Goal: Information Seeking & Learning: Check status

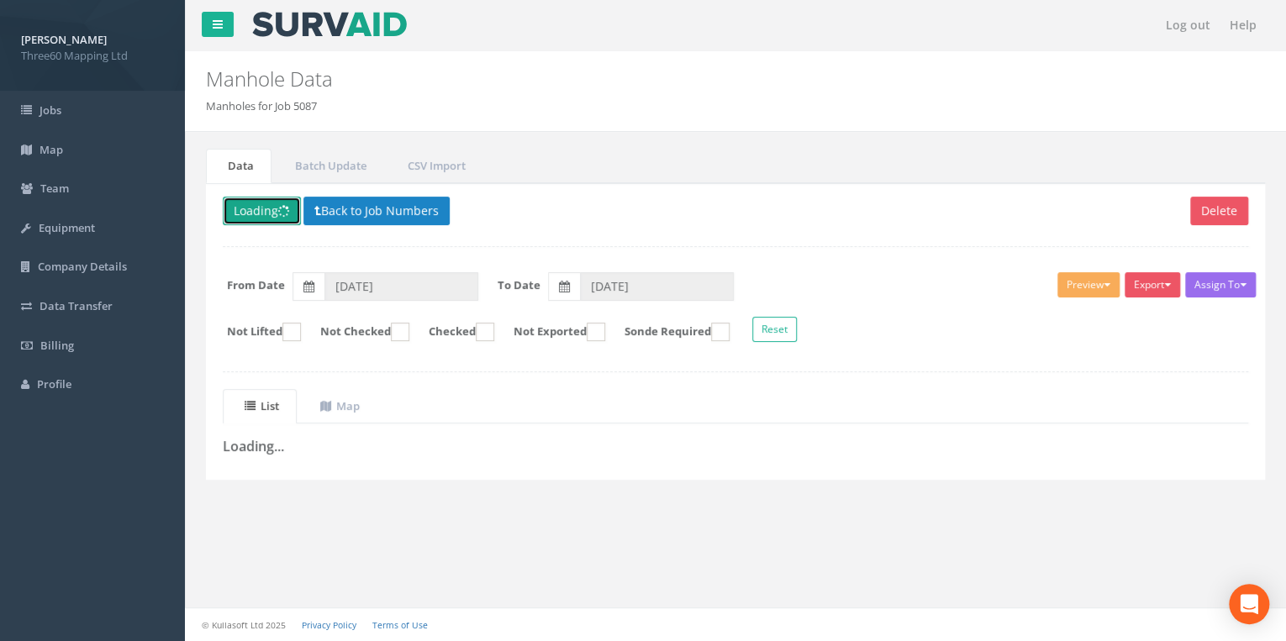
click at [266, 203] on button "Loading" at bounding box center [262, 211] width 78 height 29
click at [333, 208] on button "Back to Job Numbers" at bounding box center [376, 211] width 146 height 29
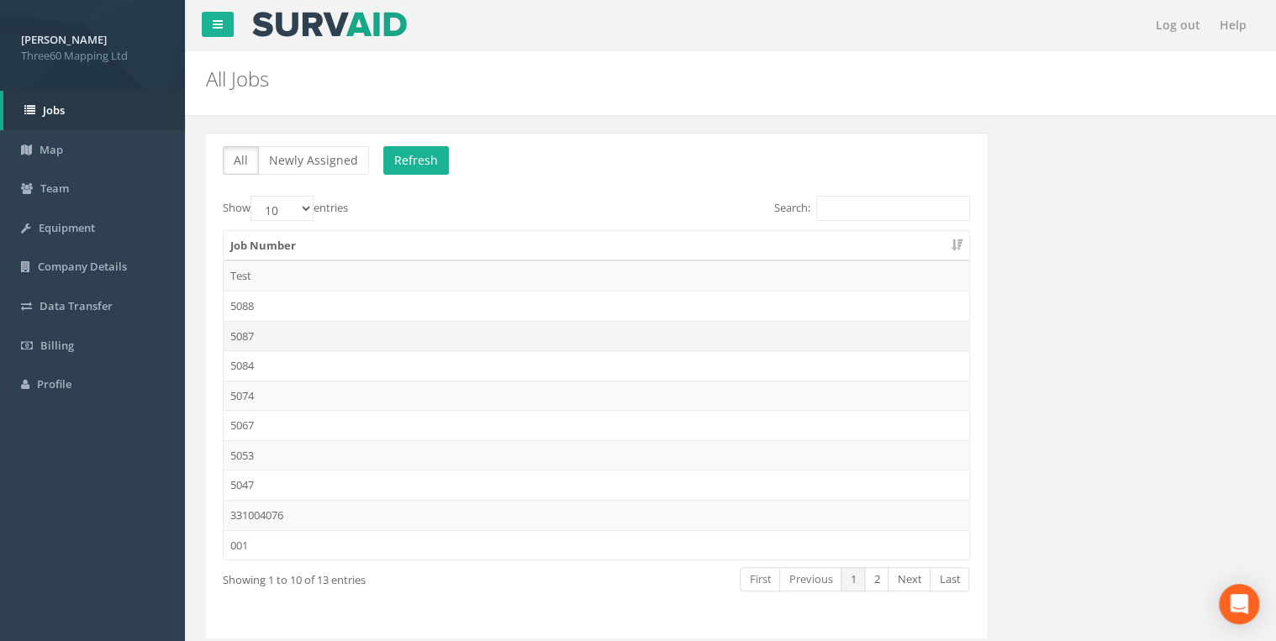
click at [261, 328] on td "5087" at bounding box center [596, 336] width 745 height 30
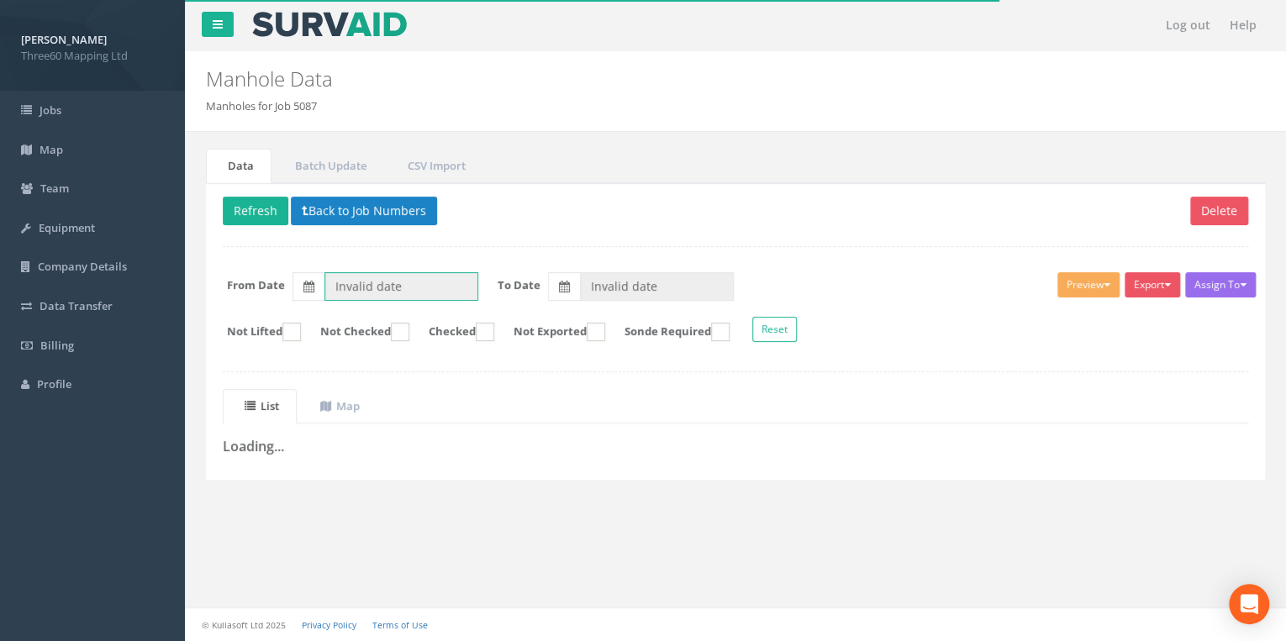
click at [365, 289] on input "Invalid date" at bounding box center [401, 286] width 154 height 29
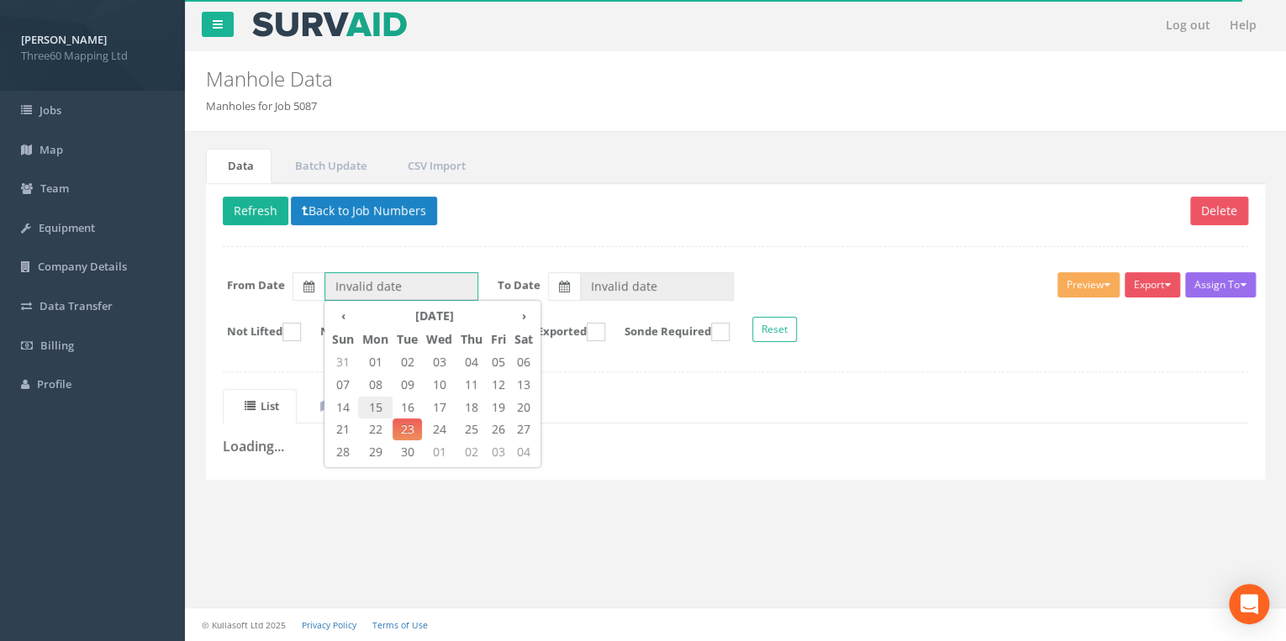
click at [370, 403] on span "15" at bounding box center [375, 408] width 34 height 22
type input "[DATE]"
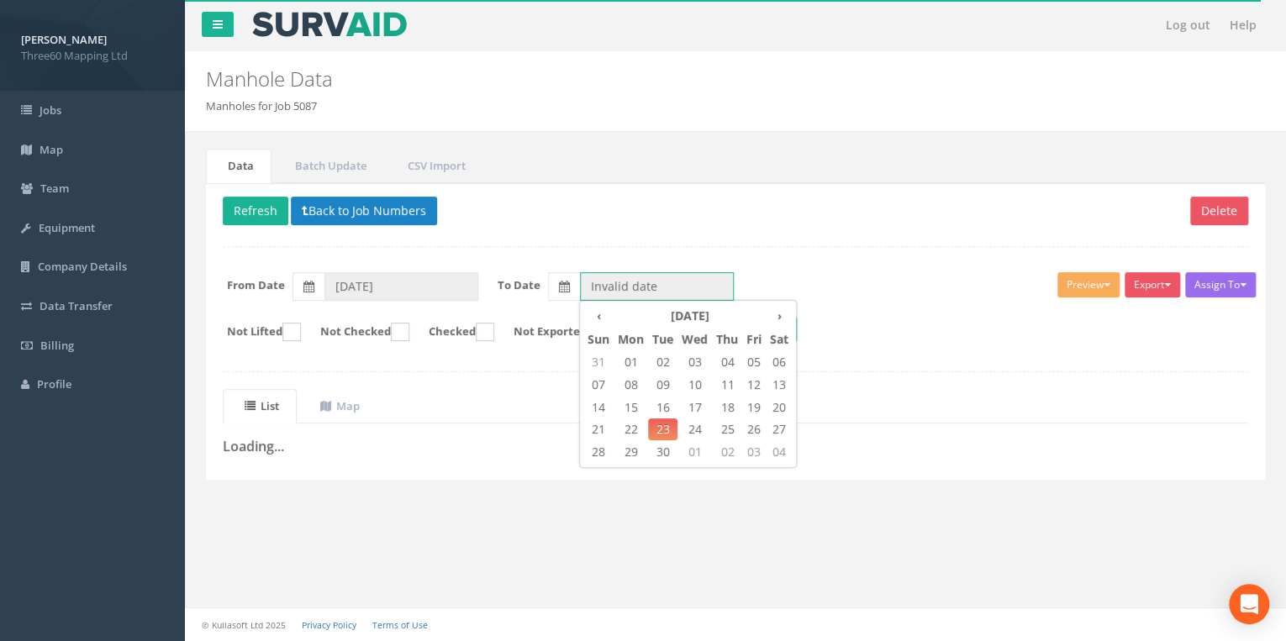
click at [582, 289] on input "Invalid date" at bounding box center [657, 286] width 154 height 29
click at [667, 437] on span "23" at bounding box center [662, 429] width 29 height 22
type input "[DATE]"
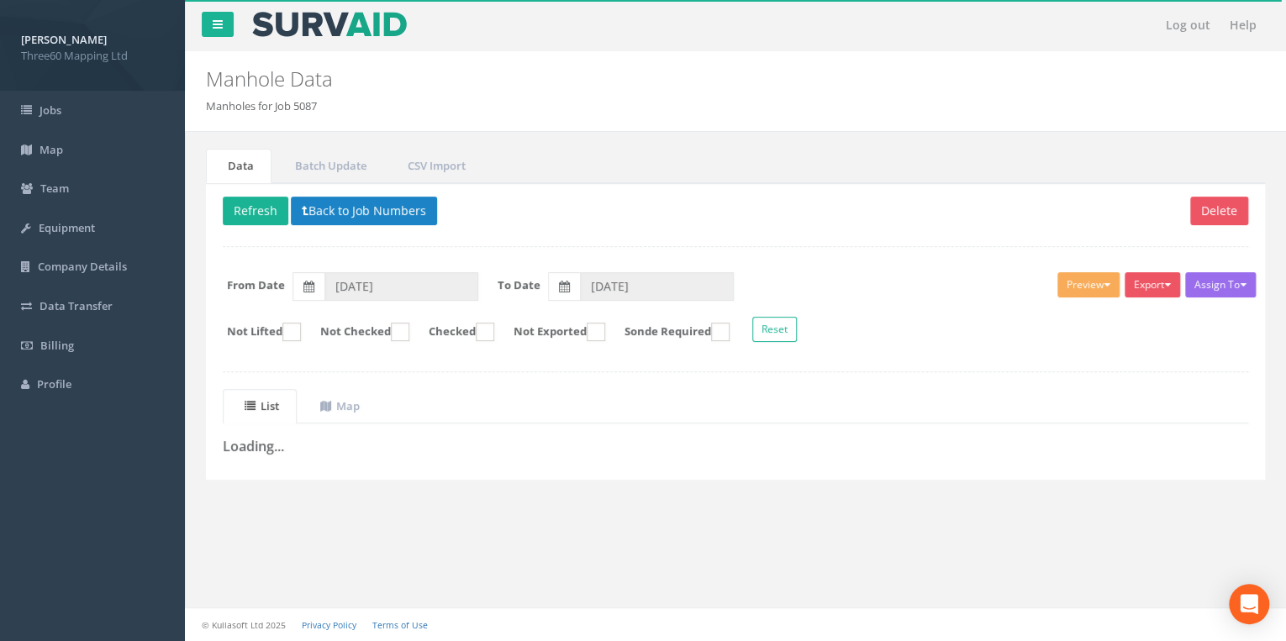
click at [545, 228] on div "Delete Refresh Back to Job Numbers Assign To No Companies Added Export 360 Manh…" at bounding box center [735, 331] width 1059 height 297
click at [269, 210] on button "Refresh" at bounding box center [256, 211] width 66 height 29
click at [389, 208] on button "Back to Job Numbers" at bounding box center [376, 211] width 146 height 29
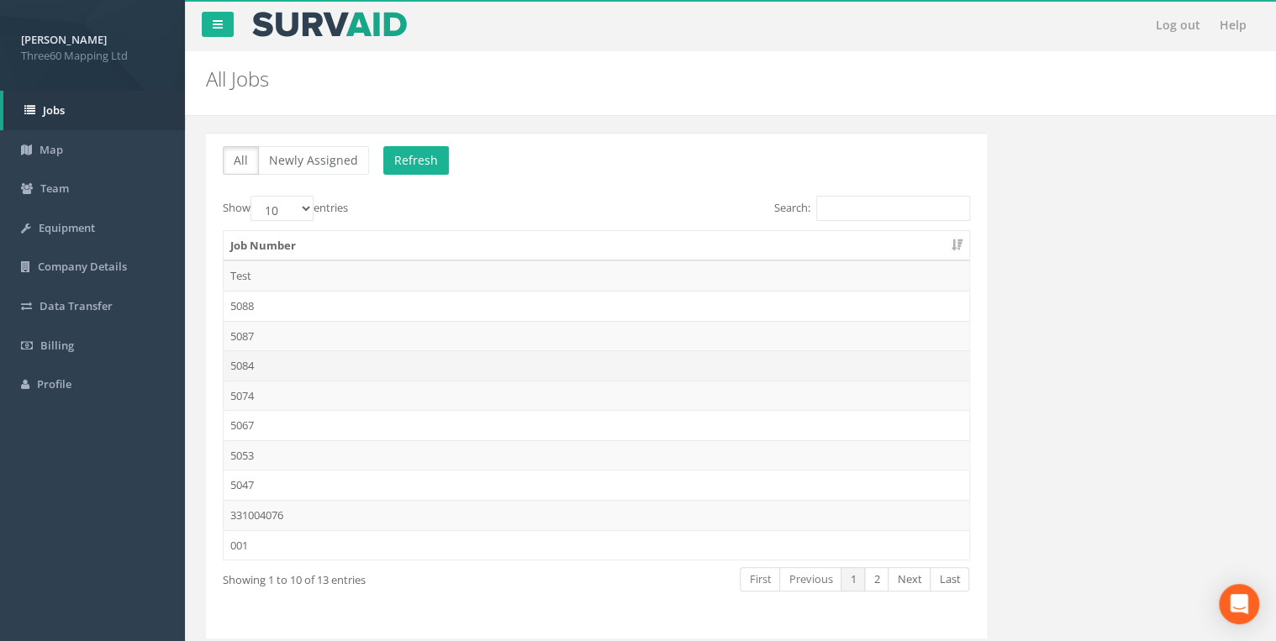
click at [249, 369] on td "5084" at bounding box center [596, 365] width 745 height 30
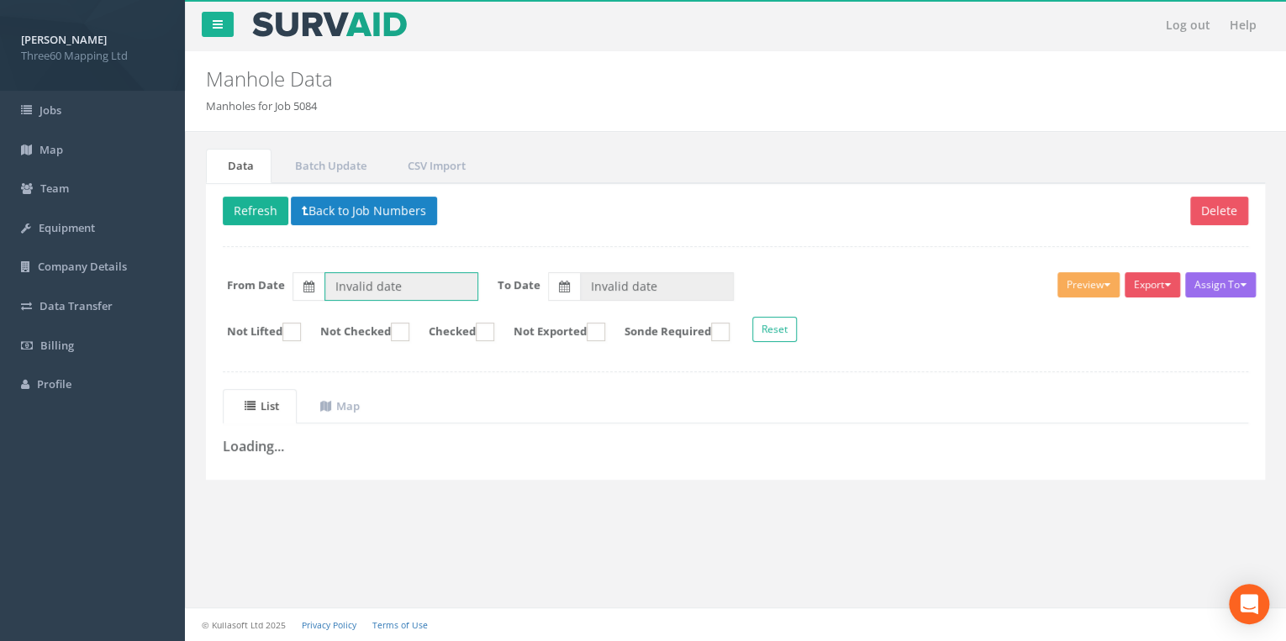
click at [419, 274] on input "Invalid date" at bounding box center [401, 286] width 154 height 29
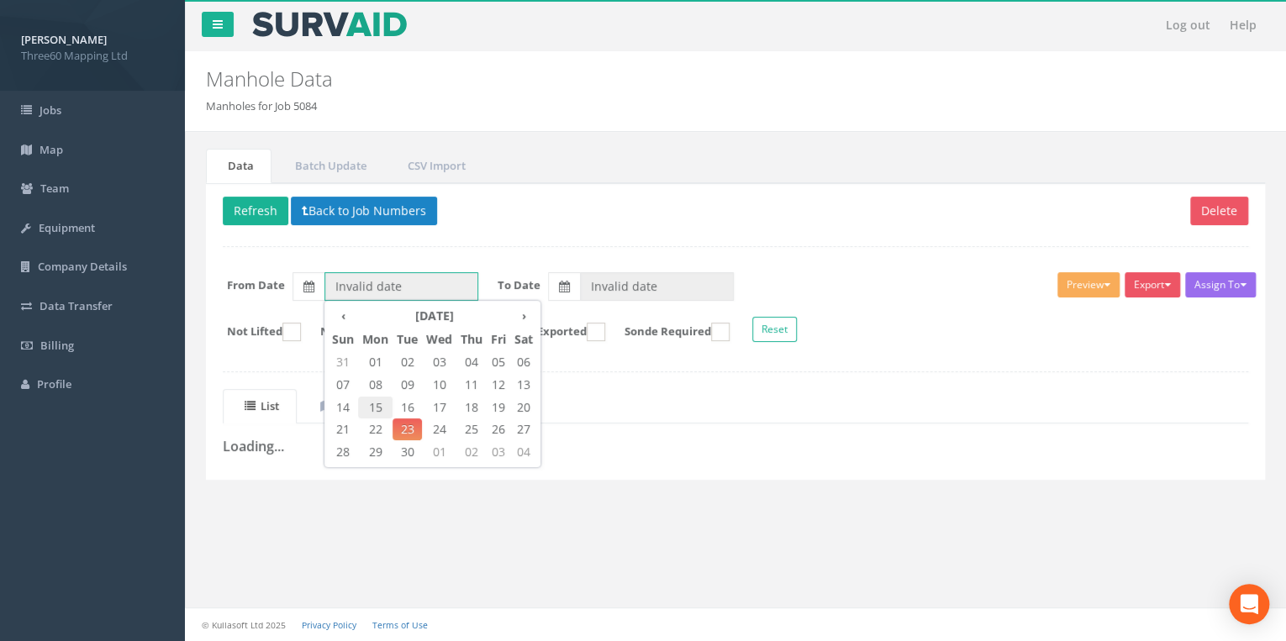
click at [390, 407] on span "15" at bounding box center [375, 408] width 34 height 22
type input "[DATE]"
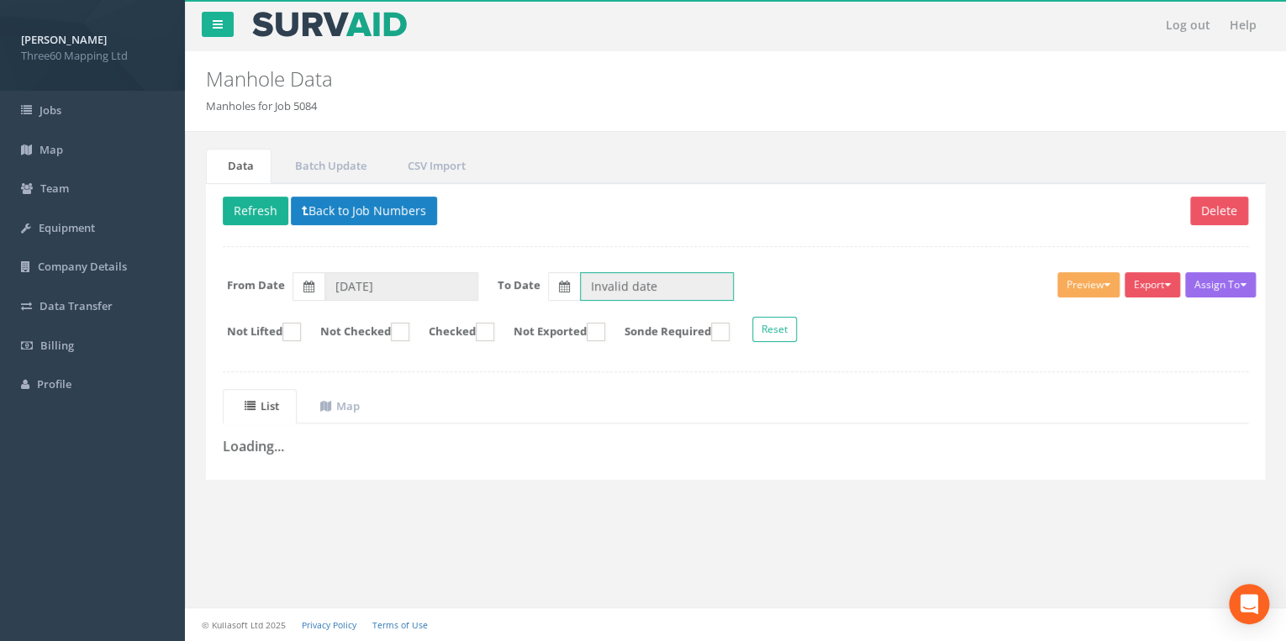
click at [643, 286] on input "Invalid date" at bounding box center [657, 286] width 154 height 29
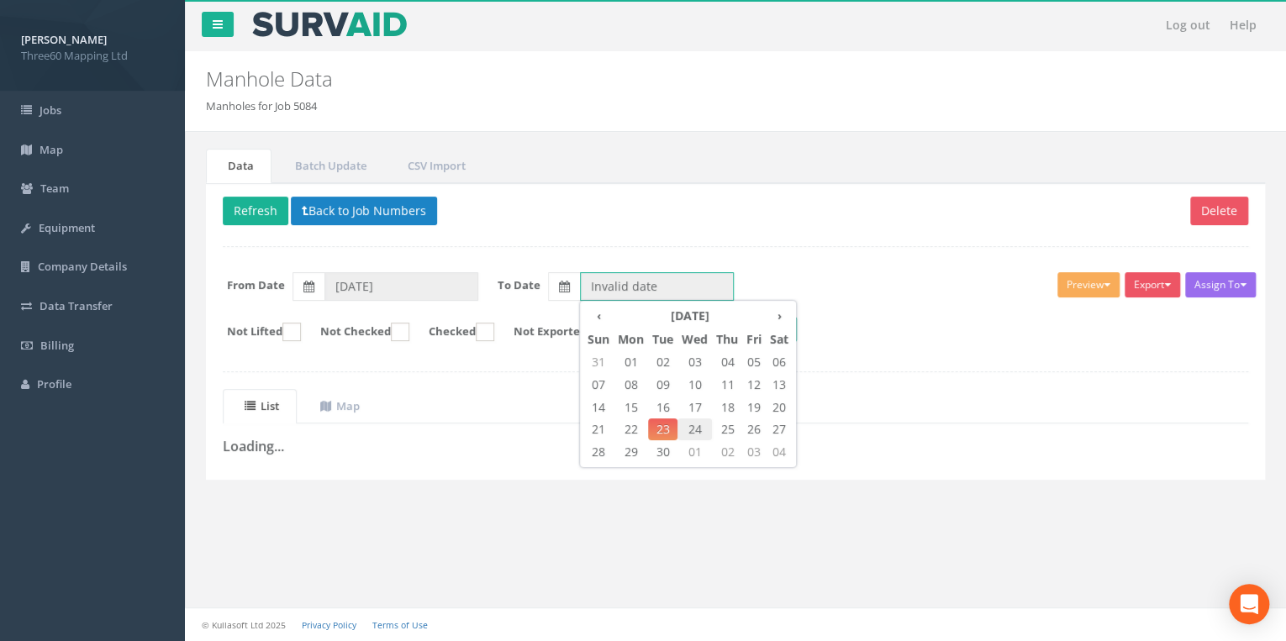
click at [689, 418] on span "24" at bounding box center [694, 429] width 34 height 22
type input "[DATE]"
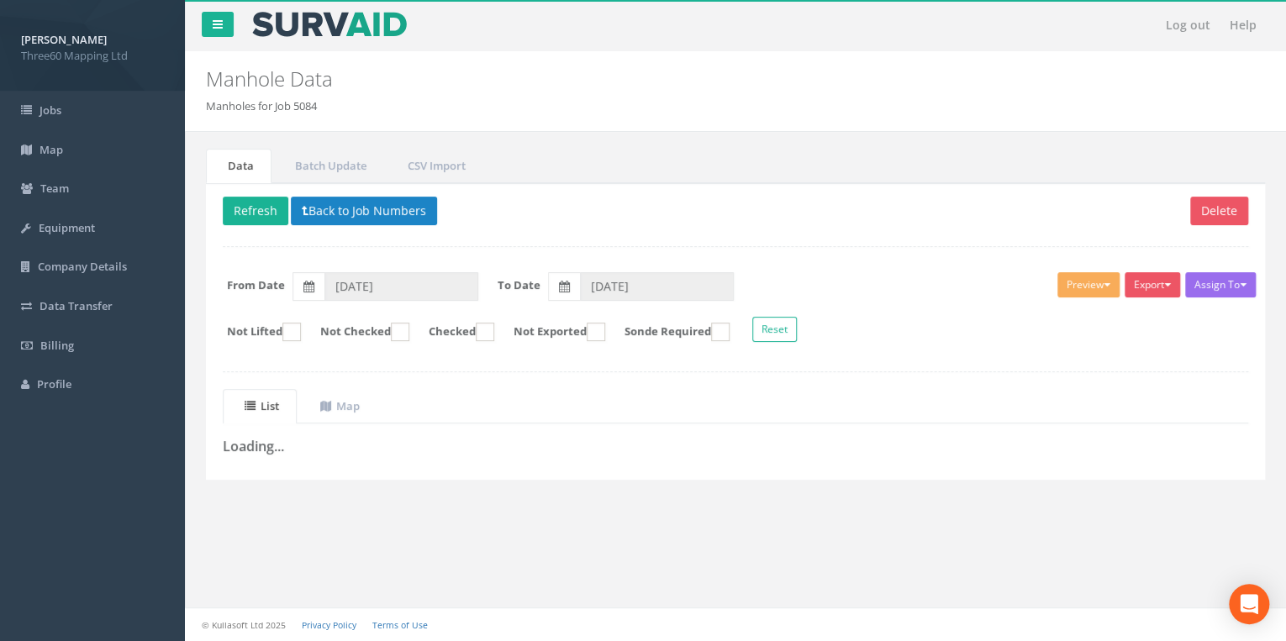
click at [635, 235] on div "Delete Refresh Back to Job Numbers Assign To No Companies Added Export 360 Manh…" at bounding box center [735, 331] width 1059 height 297
click at [329, 211] on button "Back to Job Numbers" at bounding box center [364, 211] width 146 height 29
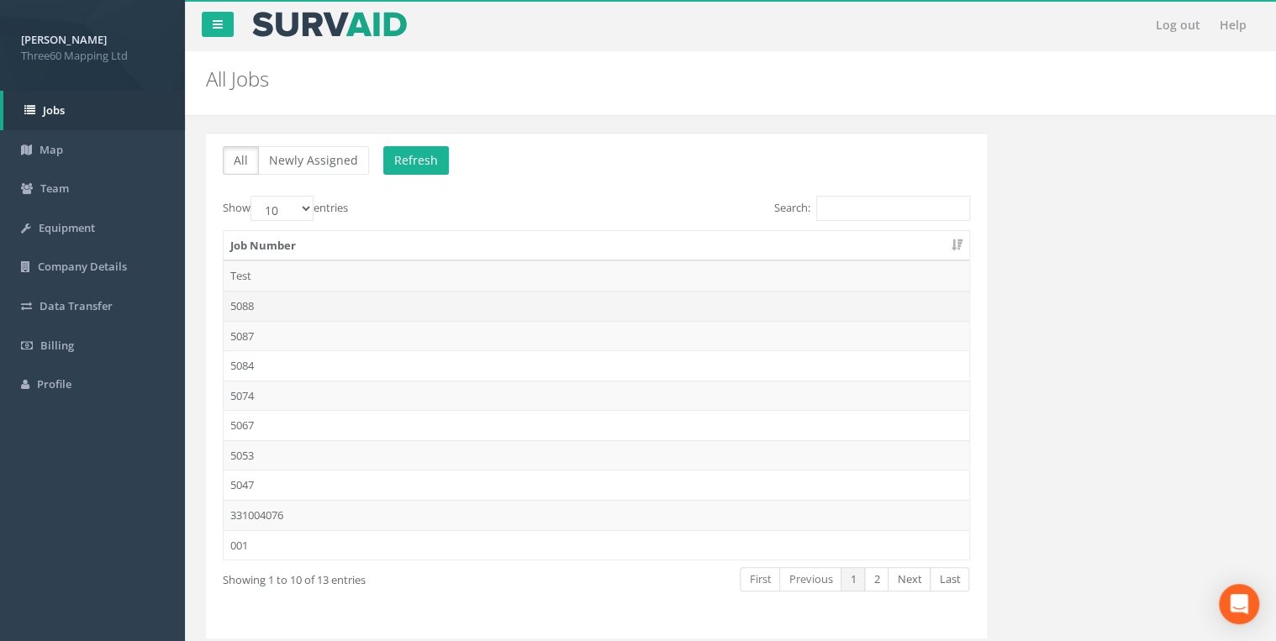
click at [249, 318] on td "5088" at bounding box center [596, 306] width 745 height 30
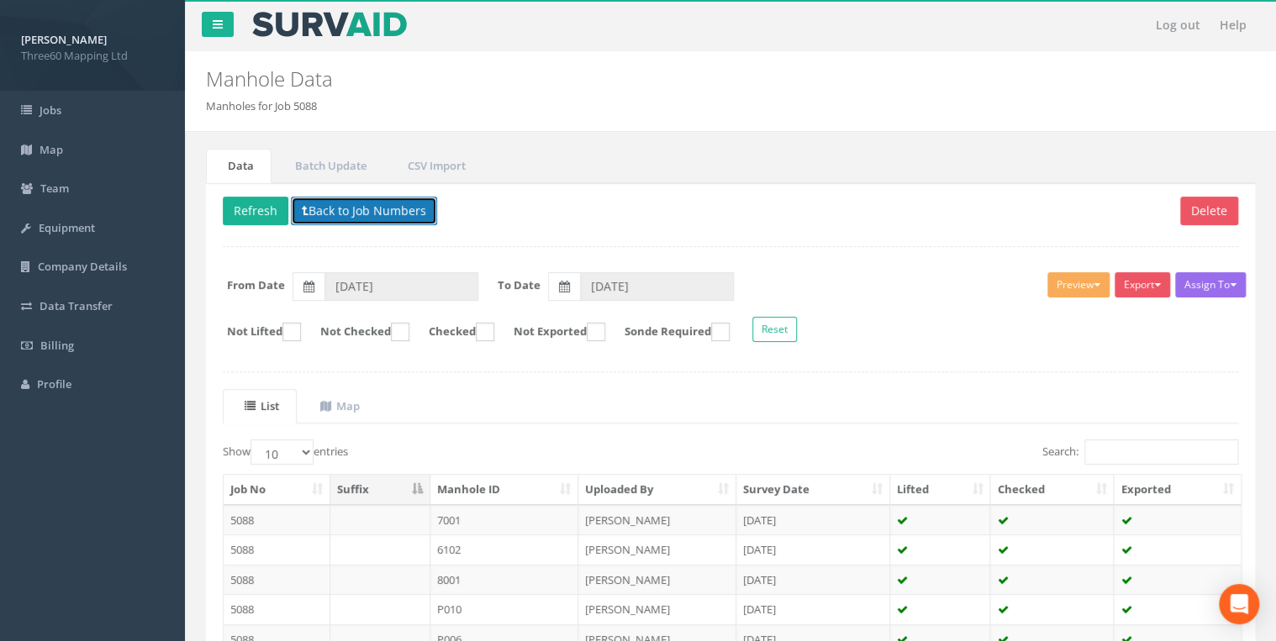
click at [359, 206] on button "Back to Job Numbers" at bounding box center [364, 211] width 146 height 29
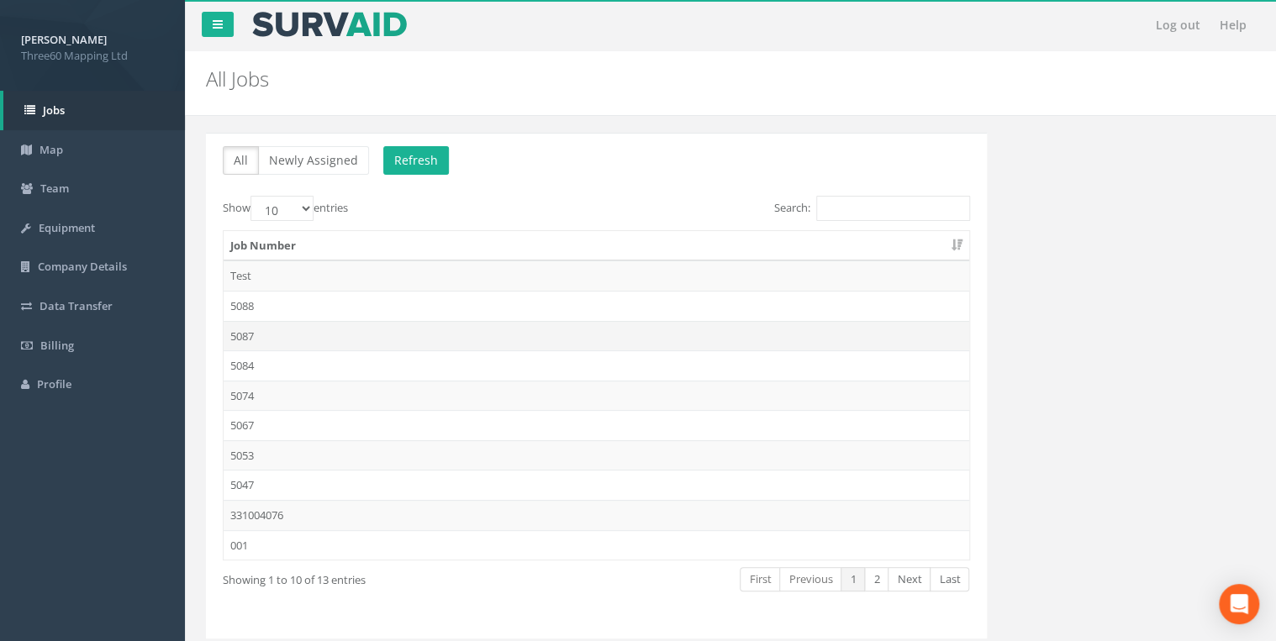
click at [248, 321] on td "5087" at bounding box center [596, 336] width 745 height 30
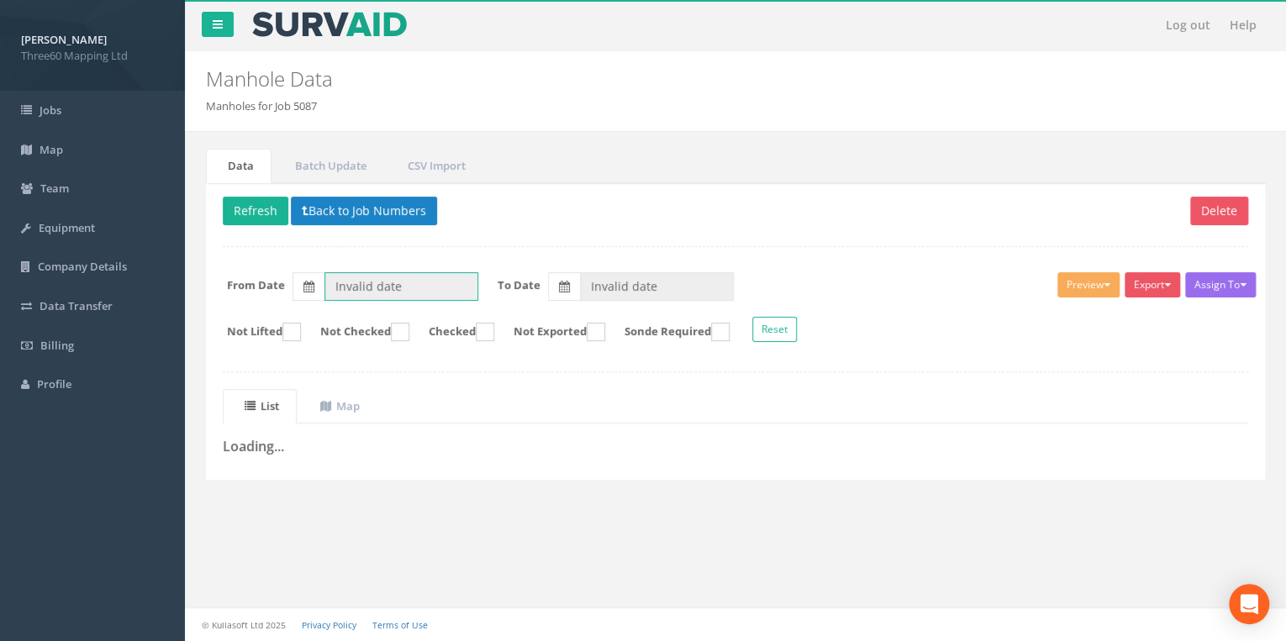
click at [373, 274] on input "Invalid date" at bounding box center [401, 286] width 154 height 29
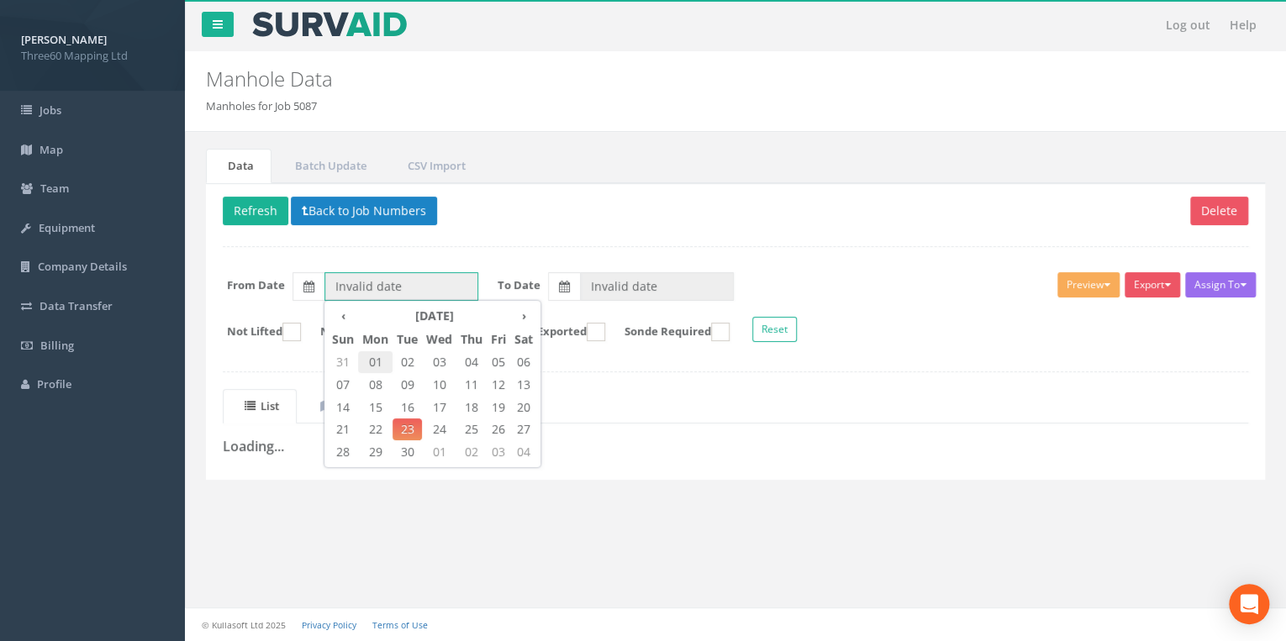
click at [376, 365] on span "01" at bounding box center [375, 362] width 34 height 22
type input "[DATE]"
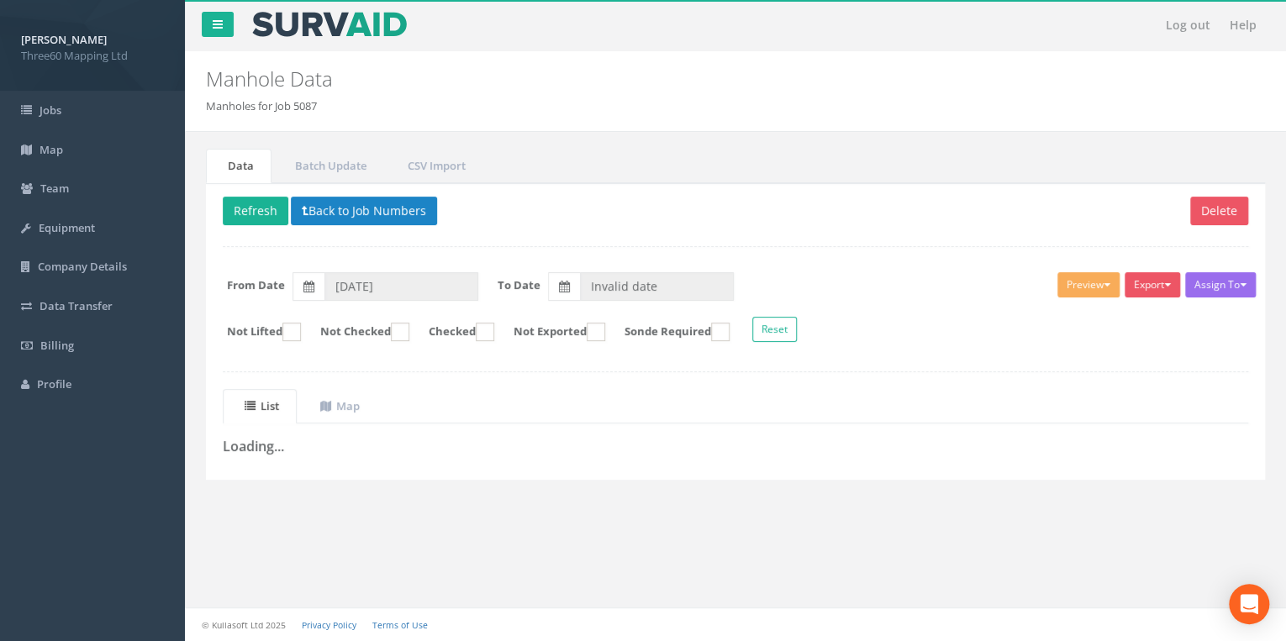
click at [679, 266] on div "Assign To No Companies Added Export 360 Manhole Heathrow United Utilities SurvA…" at bounding box center [735, 310] width 1050 height 92
click at [666, 274] on input "Invalid date" at bounding box center [657, 286] width 154 height 29
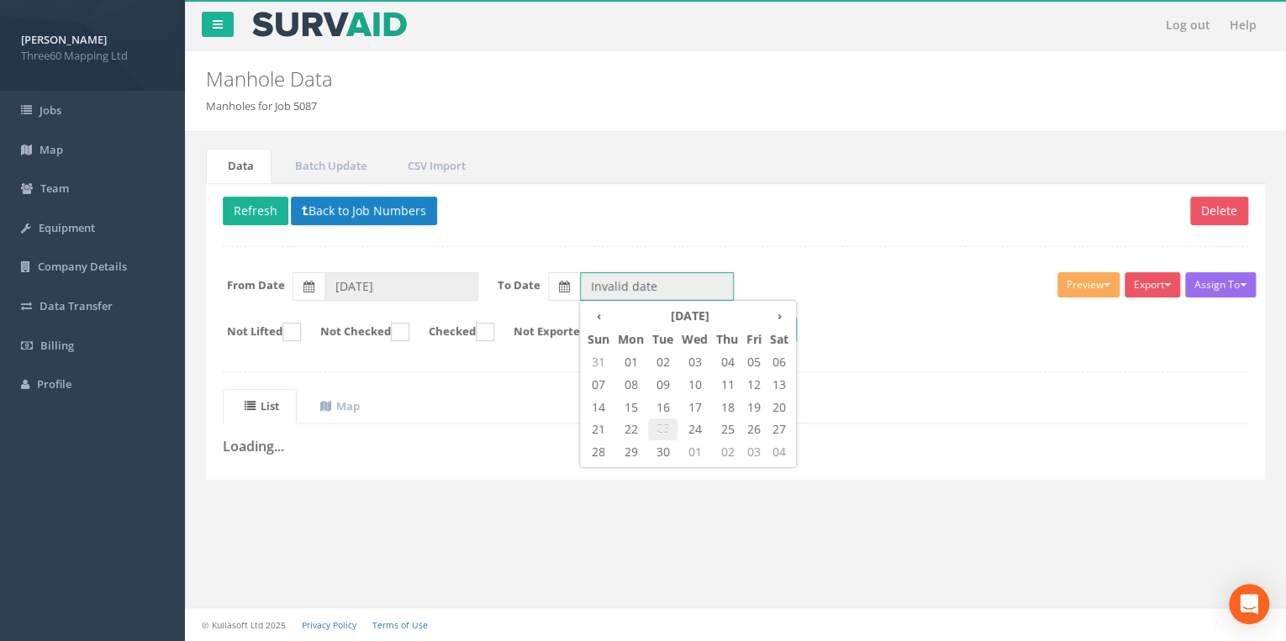
click at [661, 424] on span "23" at bounding box center [662, 429] width 29 height 22
type input "[DATE]"
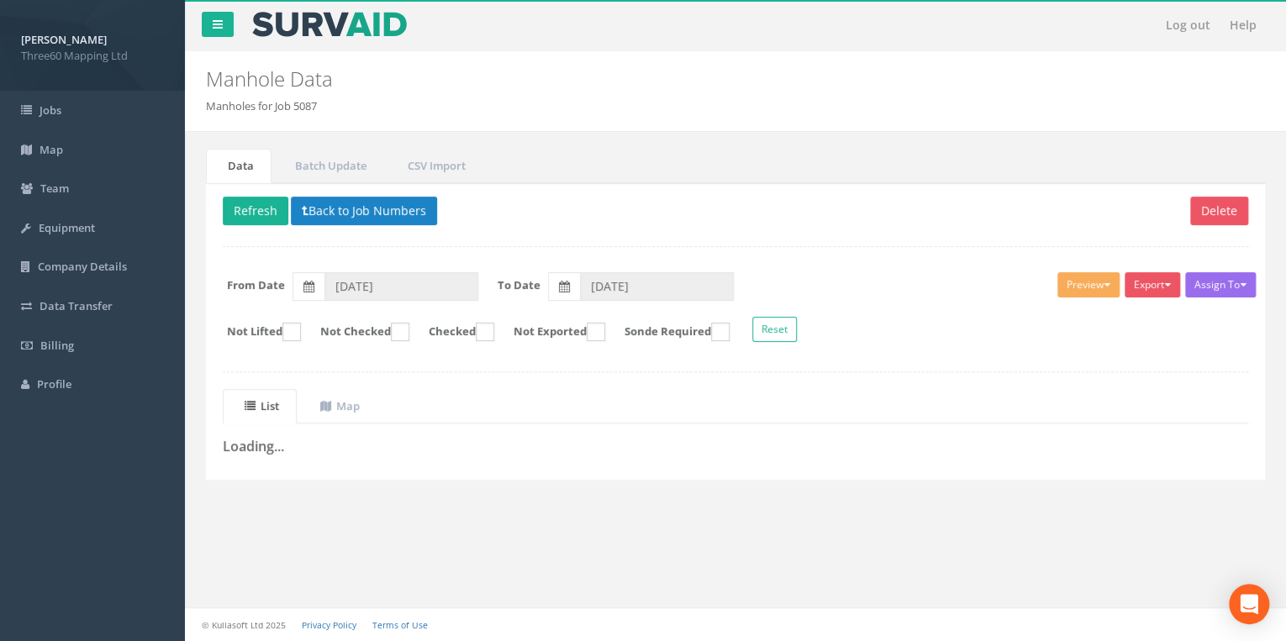
click at [626, 264] on div "Assign To No Companies Added Export 360 Manhole Heathrow United Utilities SurvA…" at bounding box center [735, 310] width 1050 height 92
click at [404, 213] on button "Back to Job Numbers" at bounding box center [364, 211] width 146 height 29
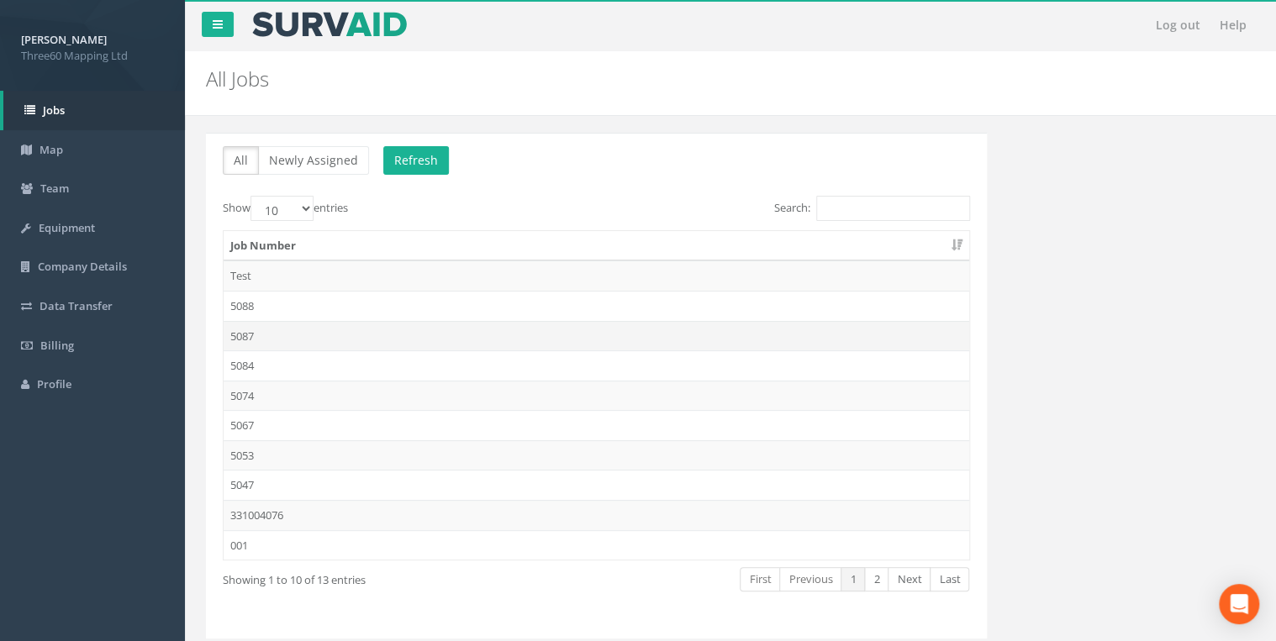
click at [252, 337] on td "5087" at bounding box center [596, 336] width 745 height 30
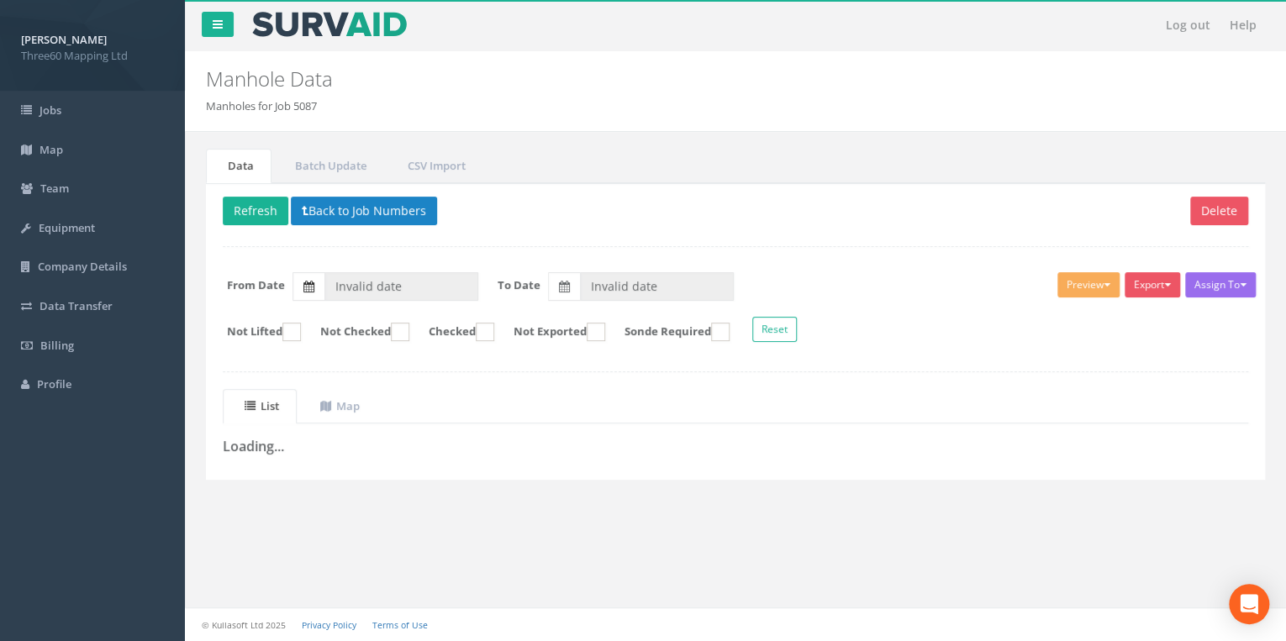
click at [306, 286] on icon at bounding box center [308, 287] width 11 height 12
click at [324, 286] on input "Invalid date" at bounding box center [401, 286] width 154 height 29
type input "[DATE]"
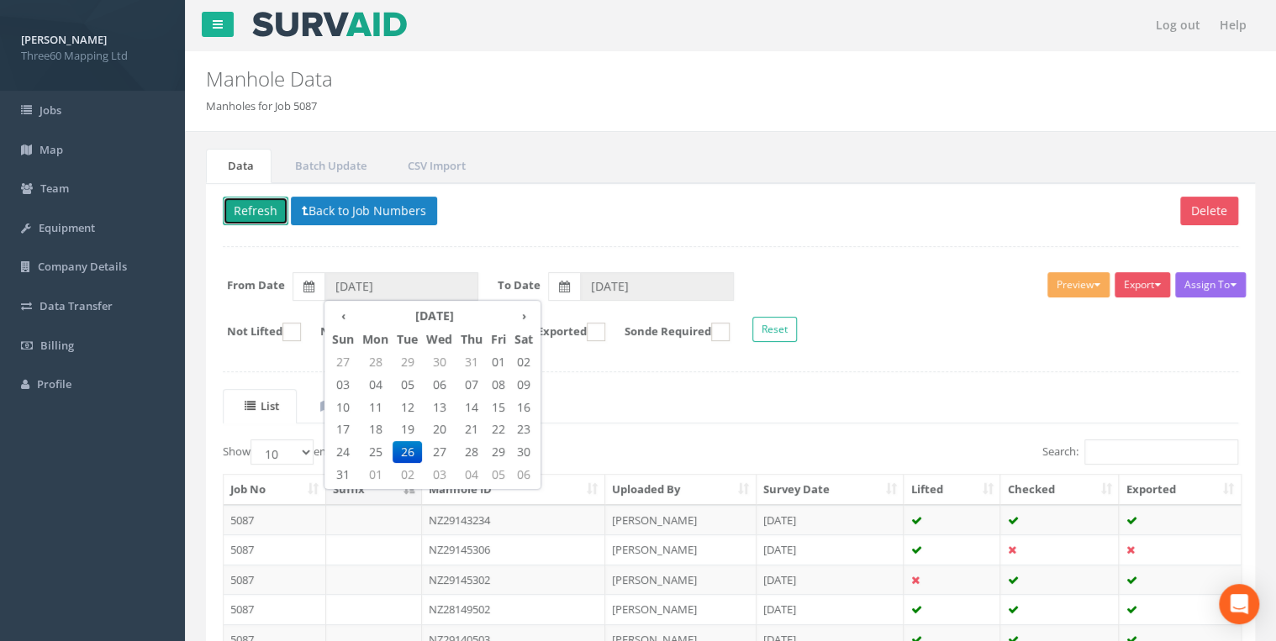
click at [247, 201] on button "Refresh" at bounding box center [256, 211] width 66 height 29
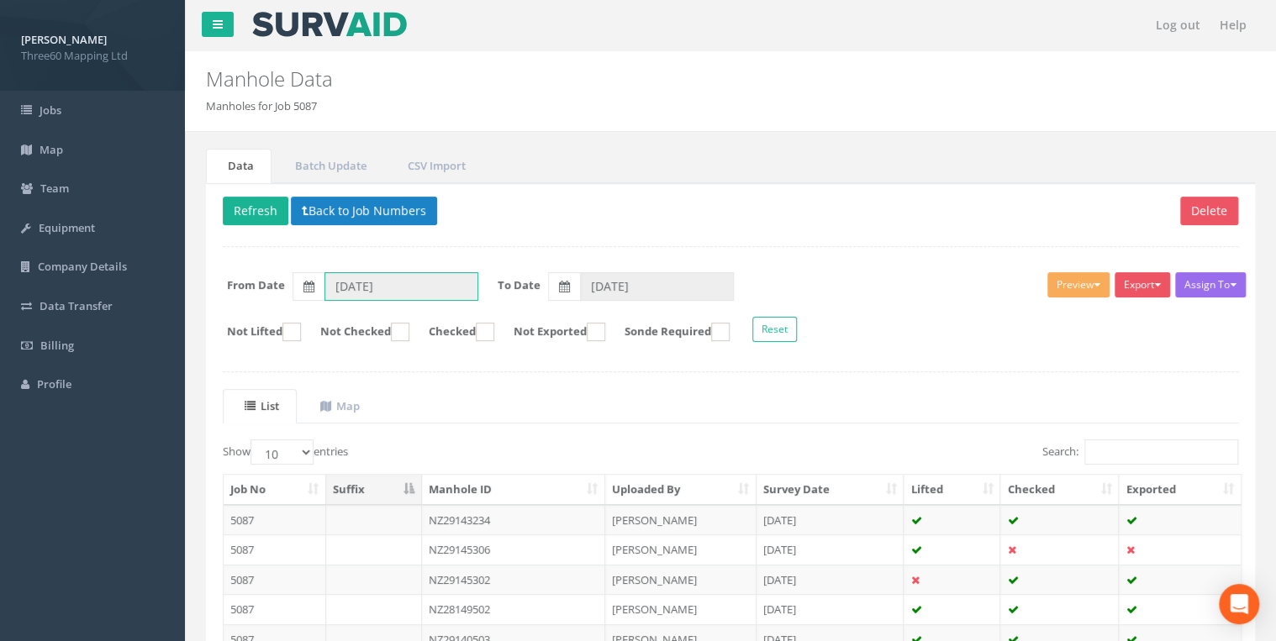
click at [403, 282] on input "[DATE]" at bounding box center [401, 286] width 154 height 29
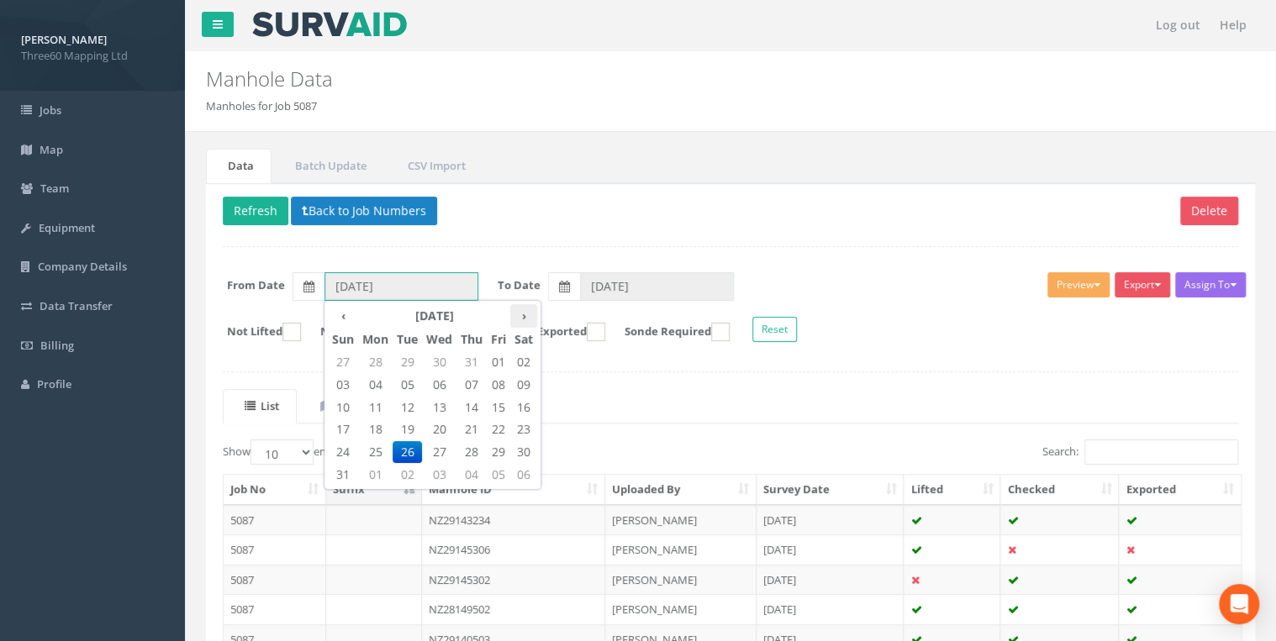
click at [528, 310] on th "›" at bounding box center [523, 316] width 27 height 24
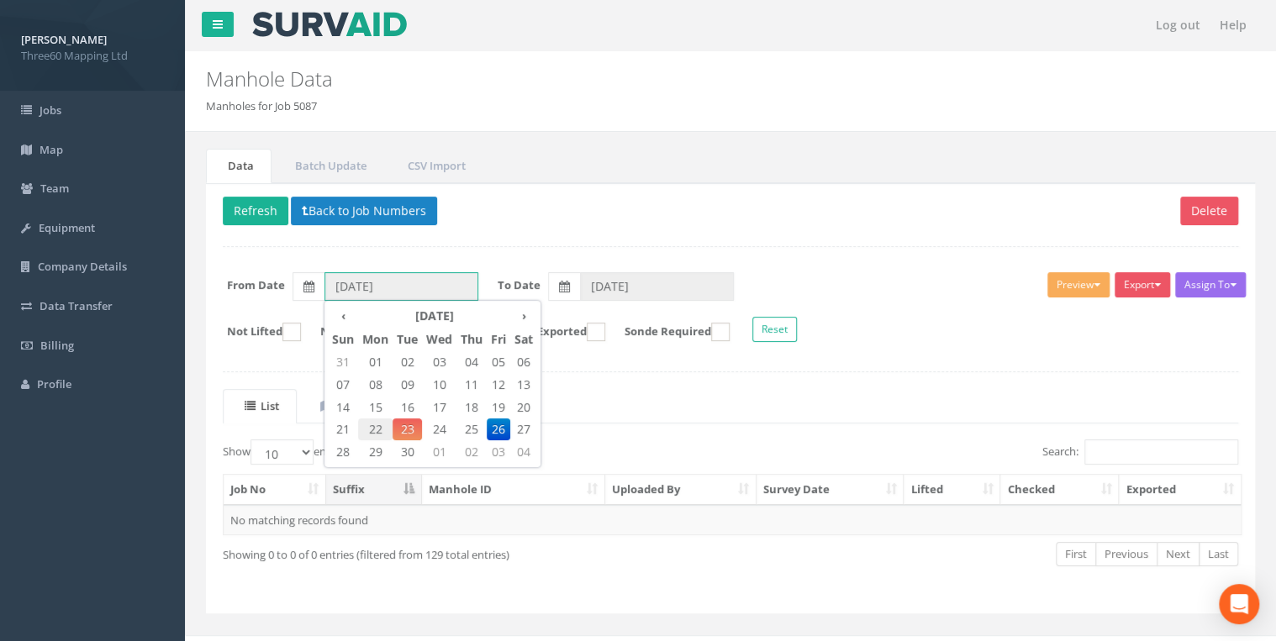
click at [372, 427] on span "22" at bounding box center [375, 429] width 34 height 22
type input "[DATE]"
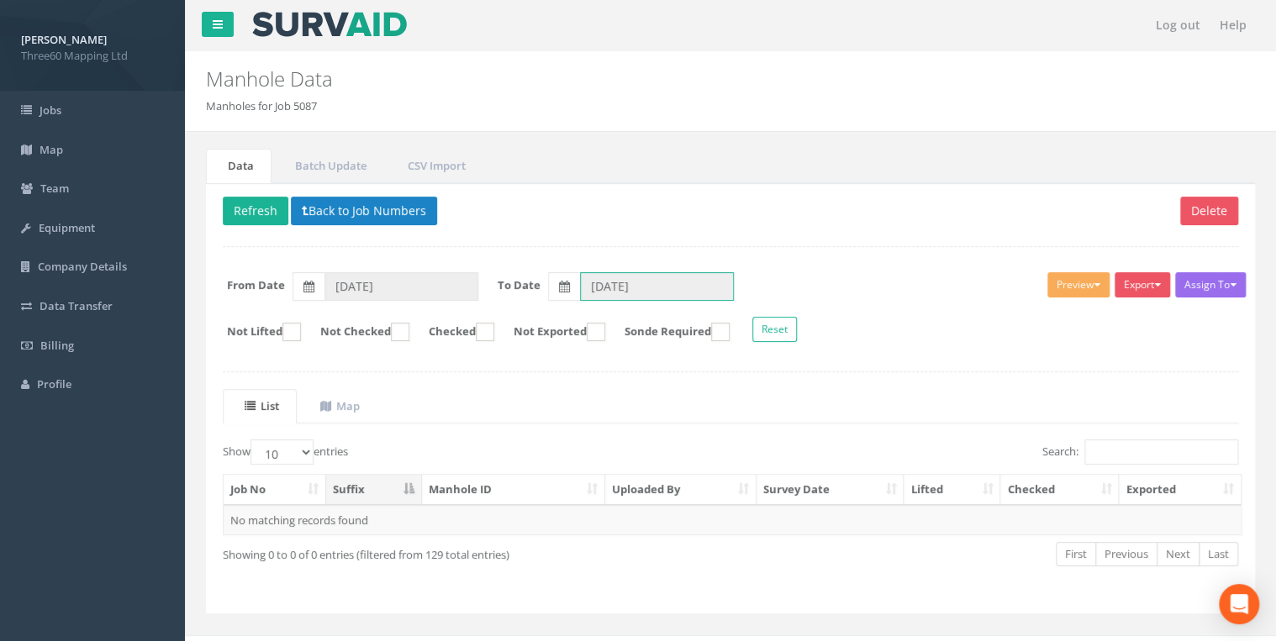
click at [636, 290] on input "[DATE]" at bounding box center [657, 286] width 154 height 29
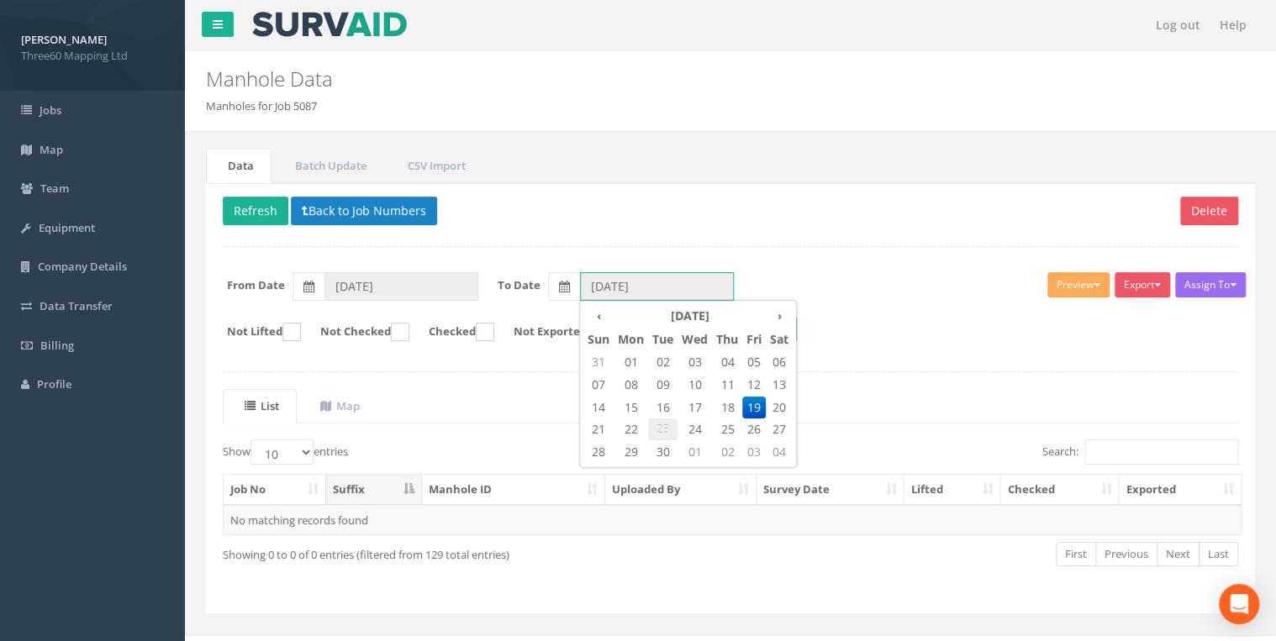
click at [660, 419] on span "23" at bounding box center [662, 429] width 29 height 22
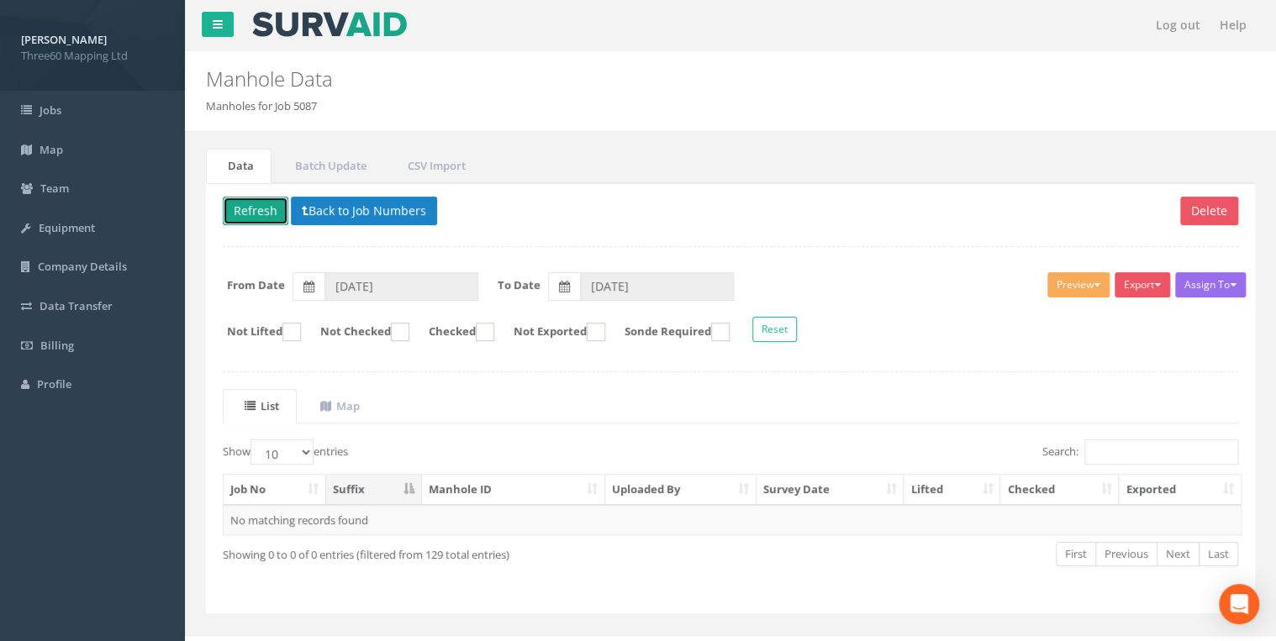
click at [275, 212] on button "Refresh" at bounding box center [256, 211] width 66 height 29
click at [605, 298] on div "[DATE]" at bounding box center [641, 286] width 186 height 29
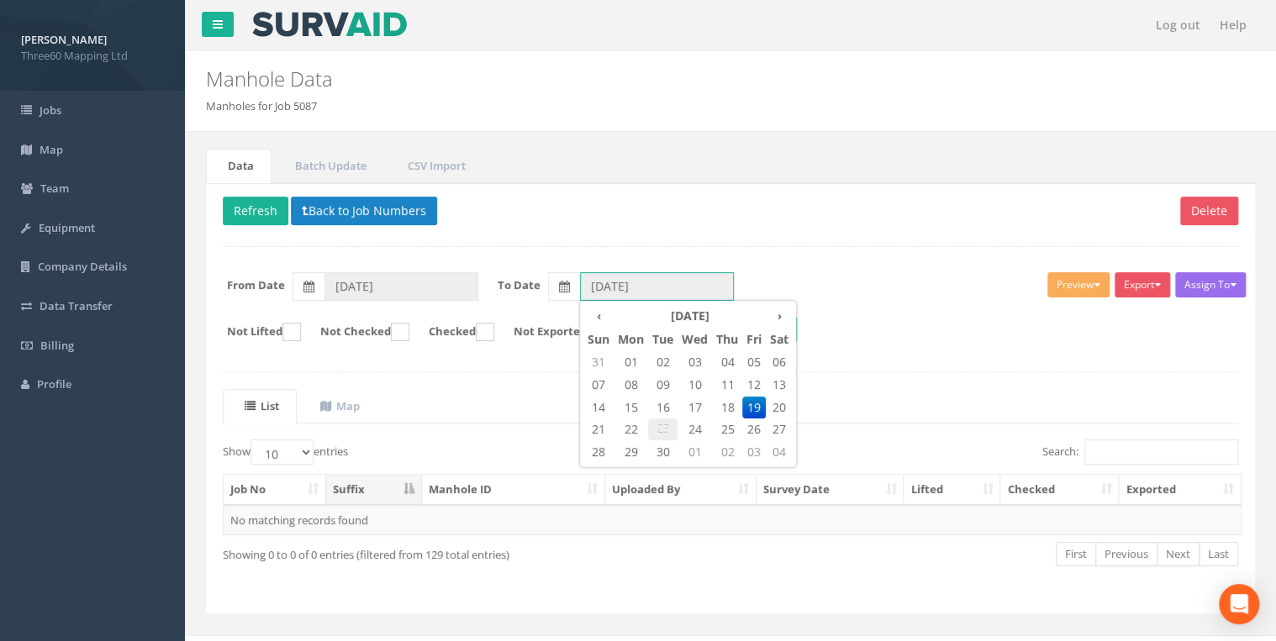
click at [666, 421] on span "23" at bounding box center [662, 429] width 29 height 22
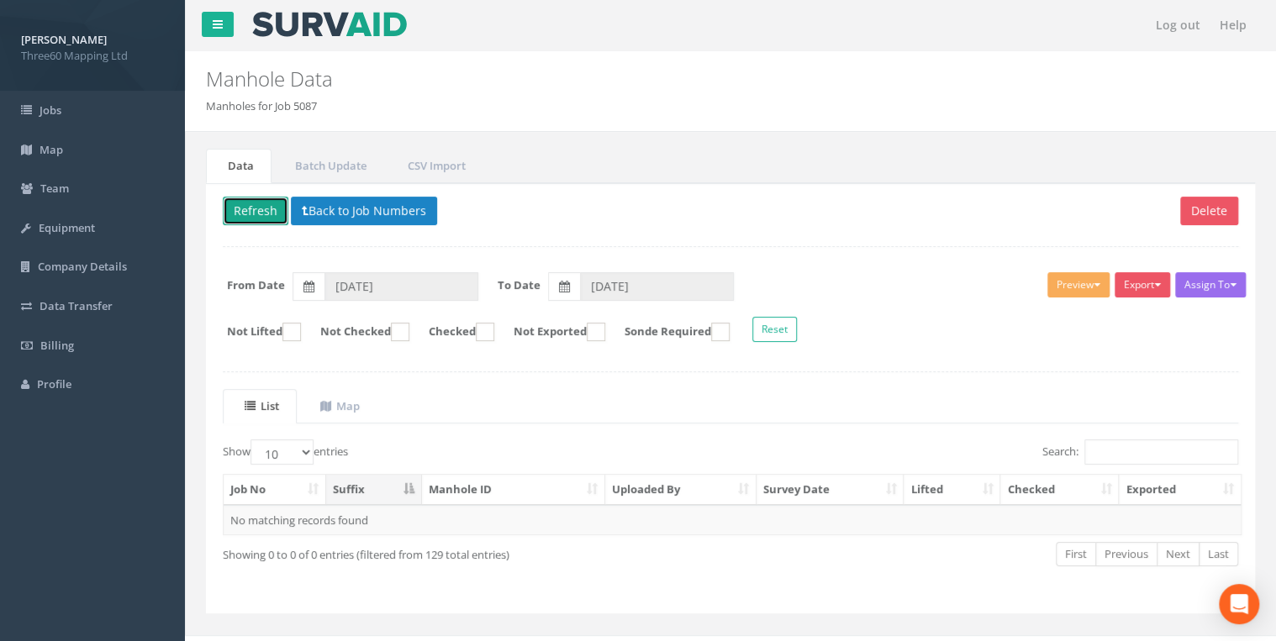
click at [259, 218] on button "Refresh" at bounding box center [256, 211] width 66 height 29
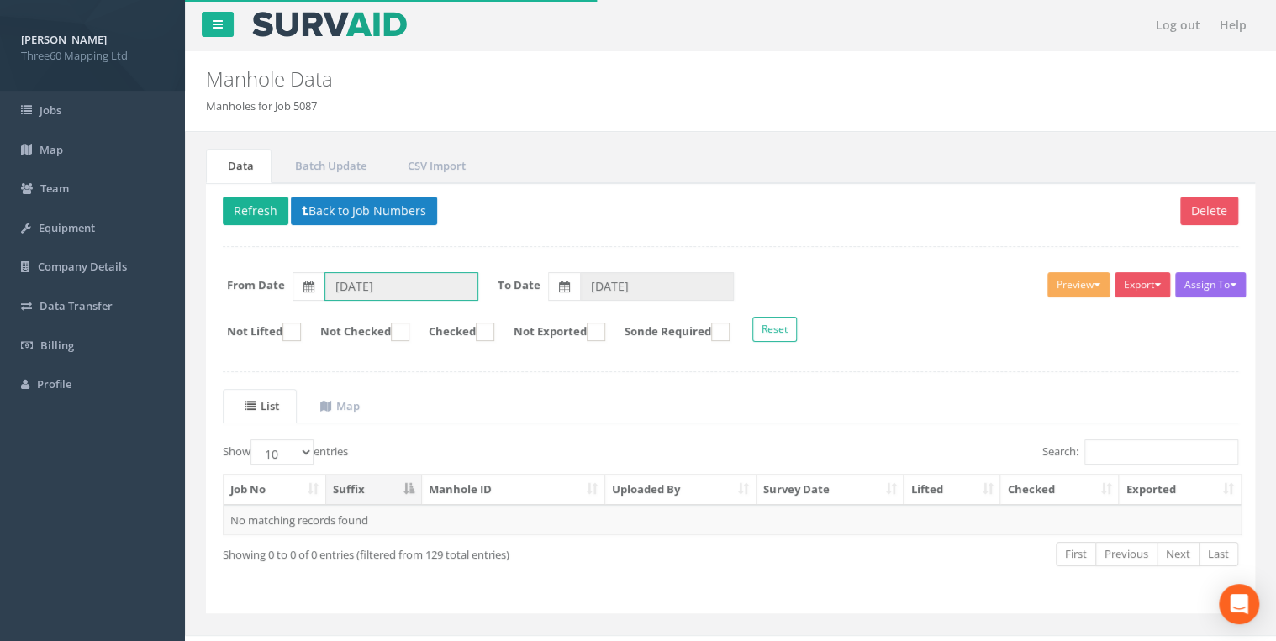
click at [407, 281] on input "[DATE]" at bounding box center [401, 286] width 154 height 29
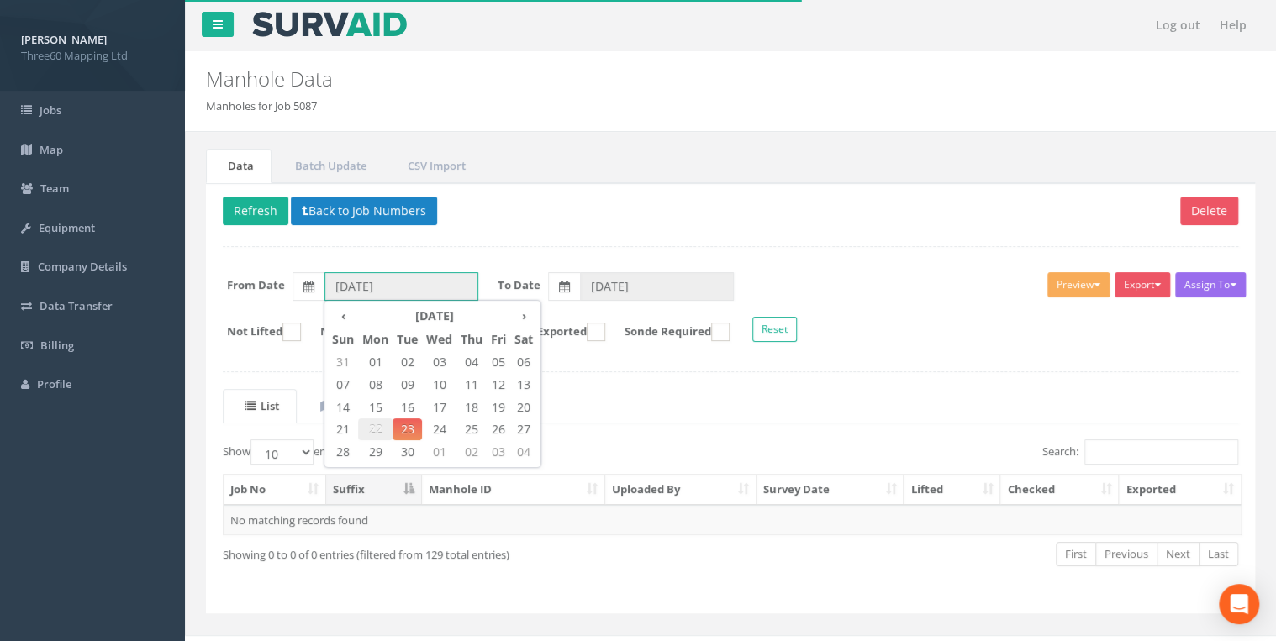
click at [382, 423] on span "22" at bounding box center [375, 429] width 34 height 22
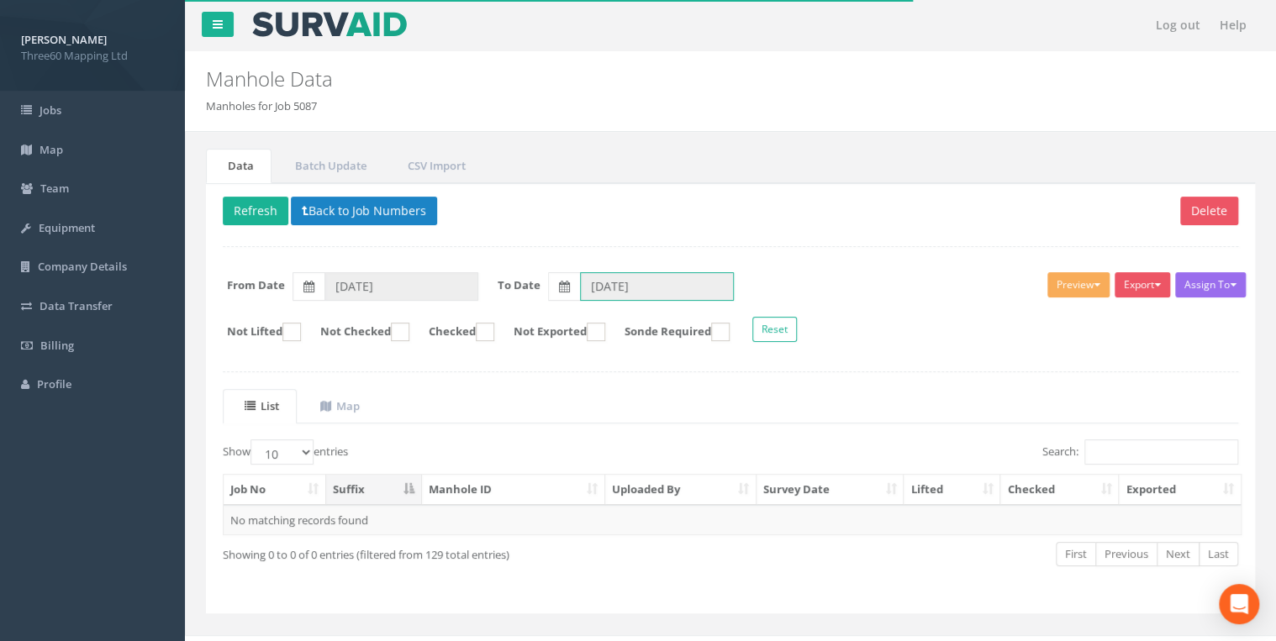
click at [623, 278] on input "[DATE]" at bounding box center [657, 286] width 154 height 29
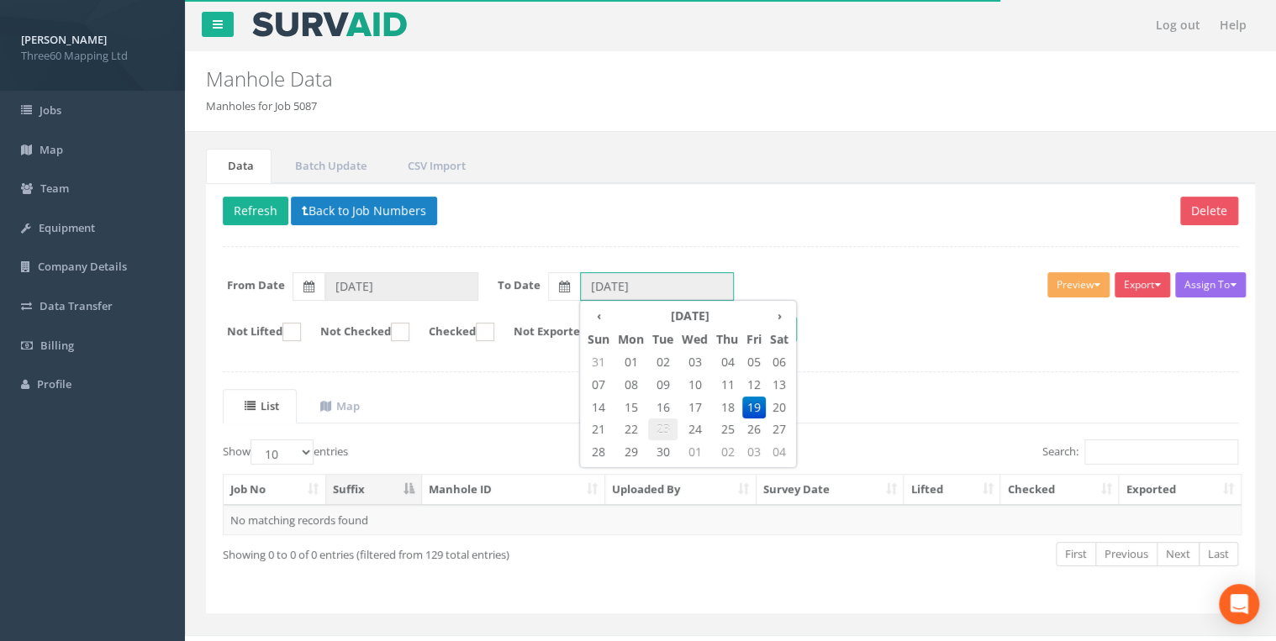
click at [659, 424] on span "23" at bounding box center [662, 429] width 29 height 22
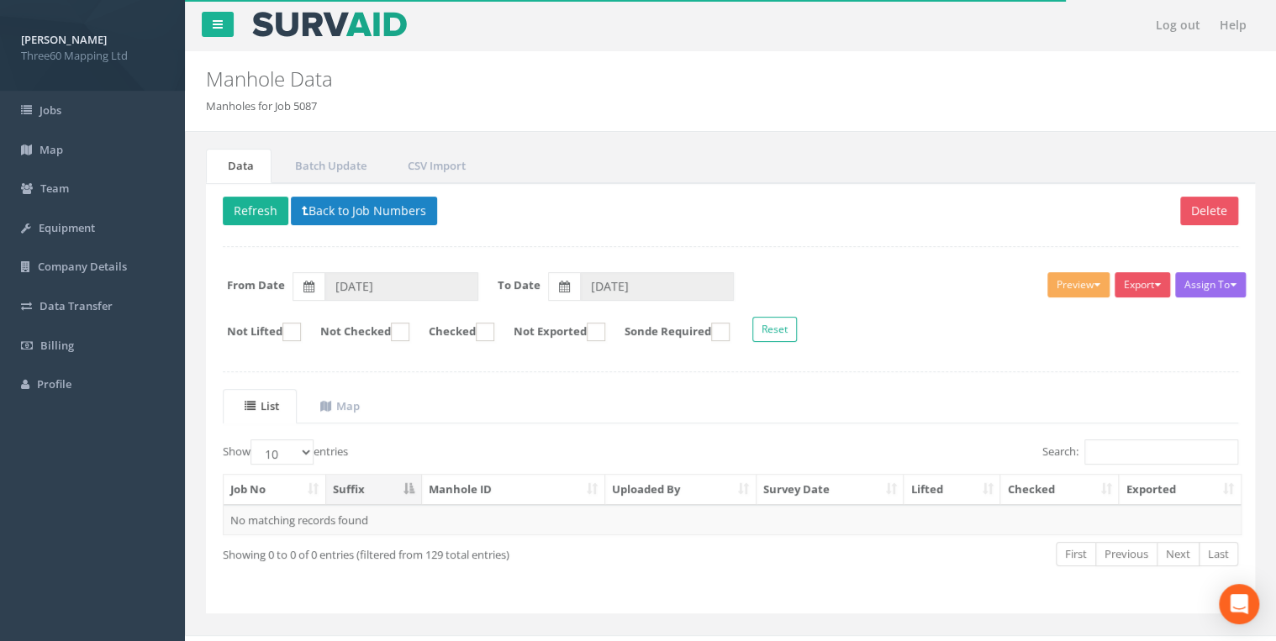
drag, startPoint x: 518, startPoint y: 255, endPoint x: 447, endPoint y: 243, distance: 71.7
click at [517, 255] on div "Delete Refresh Back to Job Numbers Assign To No Companies Added Export 360 Manh…" at bounding box center [730, 398] width 1049 height 431
click at [274, 218] on button "Refresh" at bounding box center [256, 211] width 66 height 29
click at [633, 276] on input "[DATE]" at bounding box center [657, 286] width 154 height 29
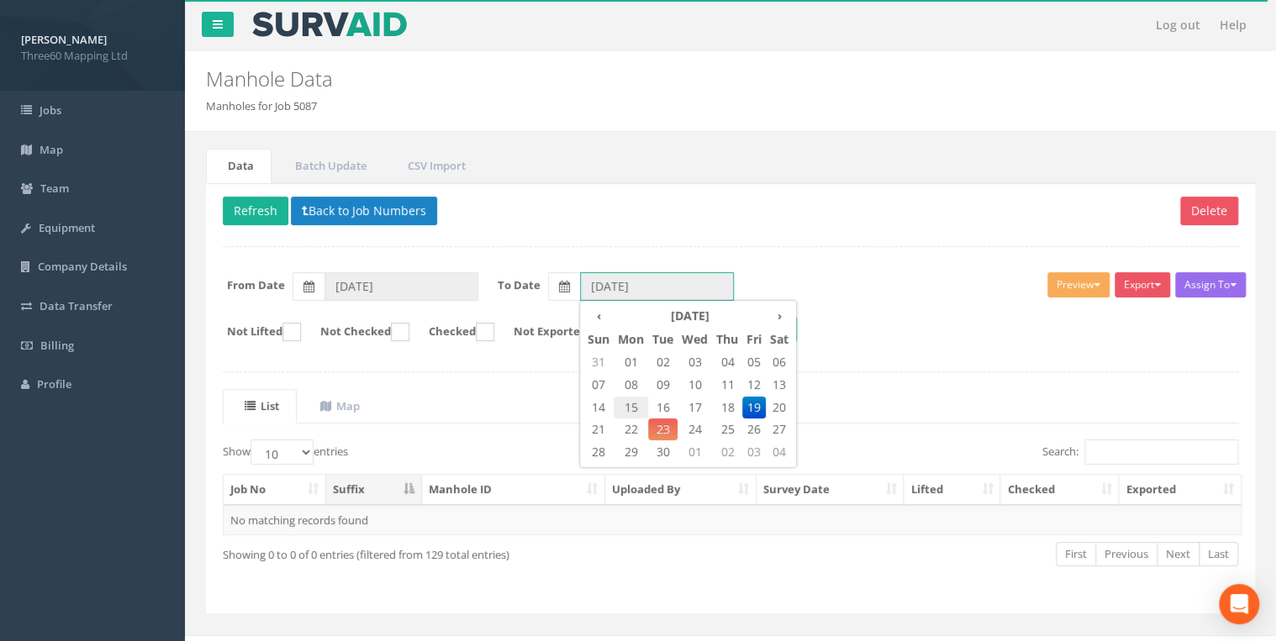
click at [628, 400] on span "15" at bounding box center [630, 408] width 34 height 22
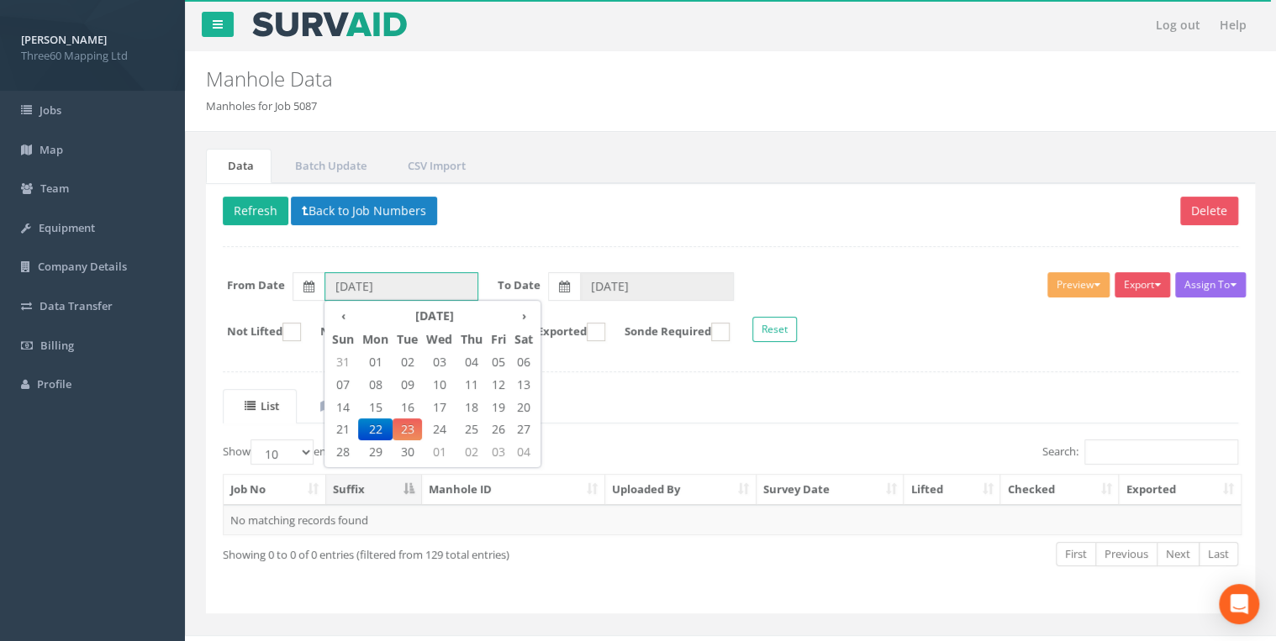
click at [329, 282] on input "[DATE]" at bounding box center [401, 286] width 154 height 29
click at [371, 425] on span "22" at bounding box center [375, 429] width 34 height 22
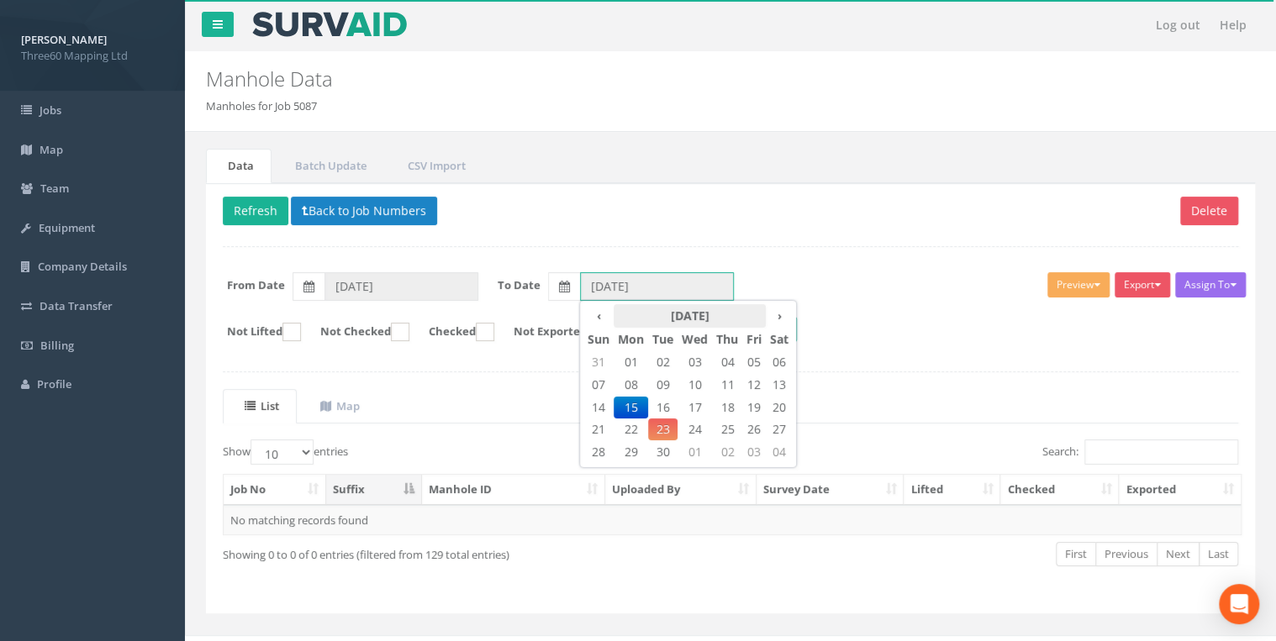
click at [623, 298] on div "‹ [DATE] › Sun Mon Tue Wed Thu Fri Sat 31 01 02 03 04 05 06 07 08 09 10 11 12 1…" at bounding box center [641, 286] width 186 height 29
click at [666, 425] on span "23" at bounding box center [662, 429] width 29 height 22
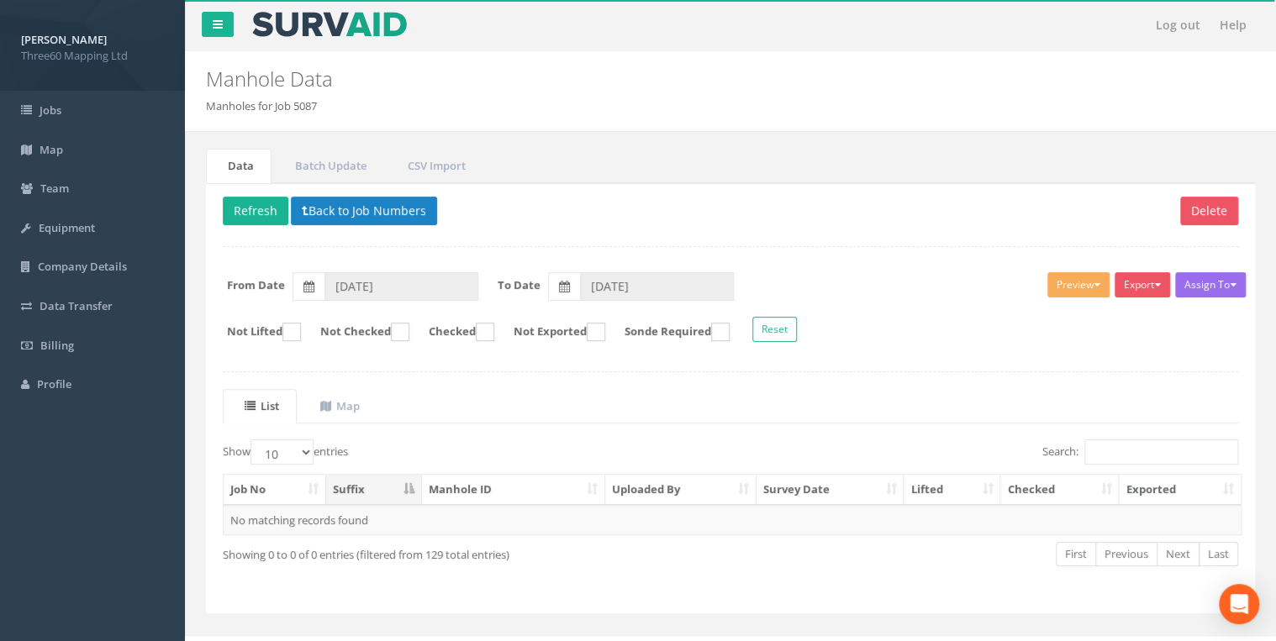
click at [605, 235] on div "Delete Refresh Back to Job Numbers Assign To No Companies Added Export 360 Manh…" at bounding box center [730, 398] width 1049 height 431
click at [266, 219] on button "Refresh" at bounding box center [256, 211] width 66 height 29
type input "[DATE]"
click at [387, 282] on input "[DATE]" at bounding box center [401, 286] width 154 height 29
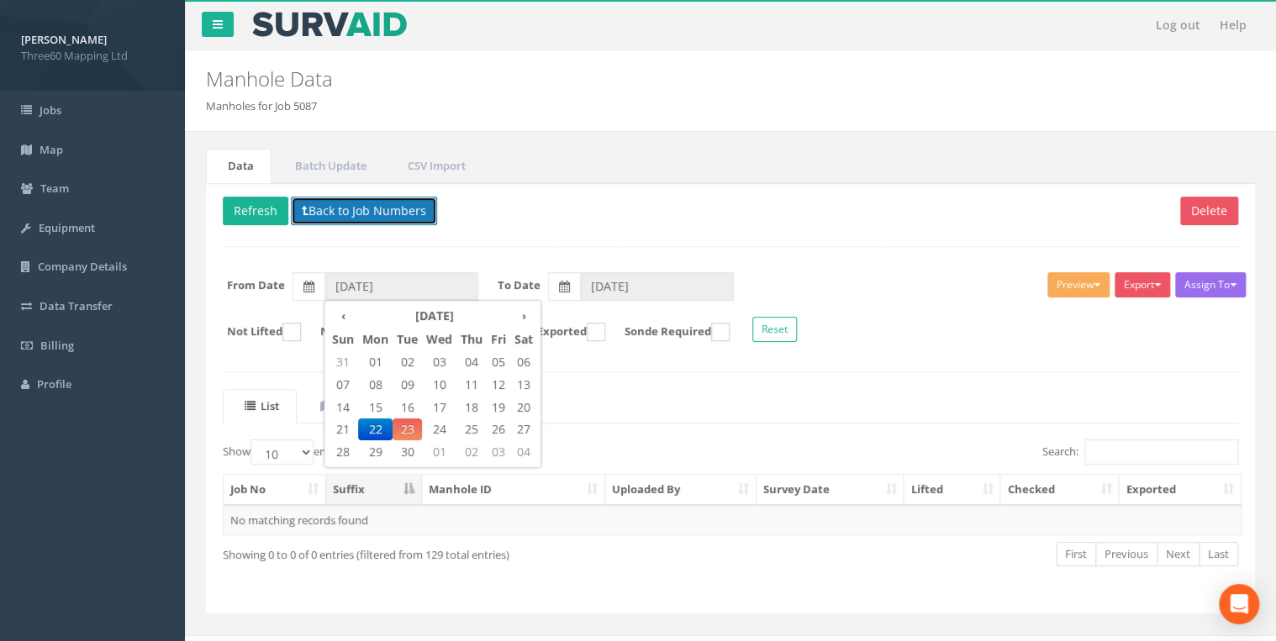
click at [356, 202] on button "Back to Job Numbers" at bounding box center [364, 211] width 146 height 29
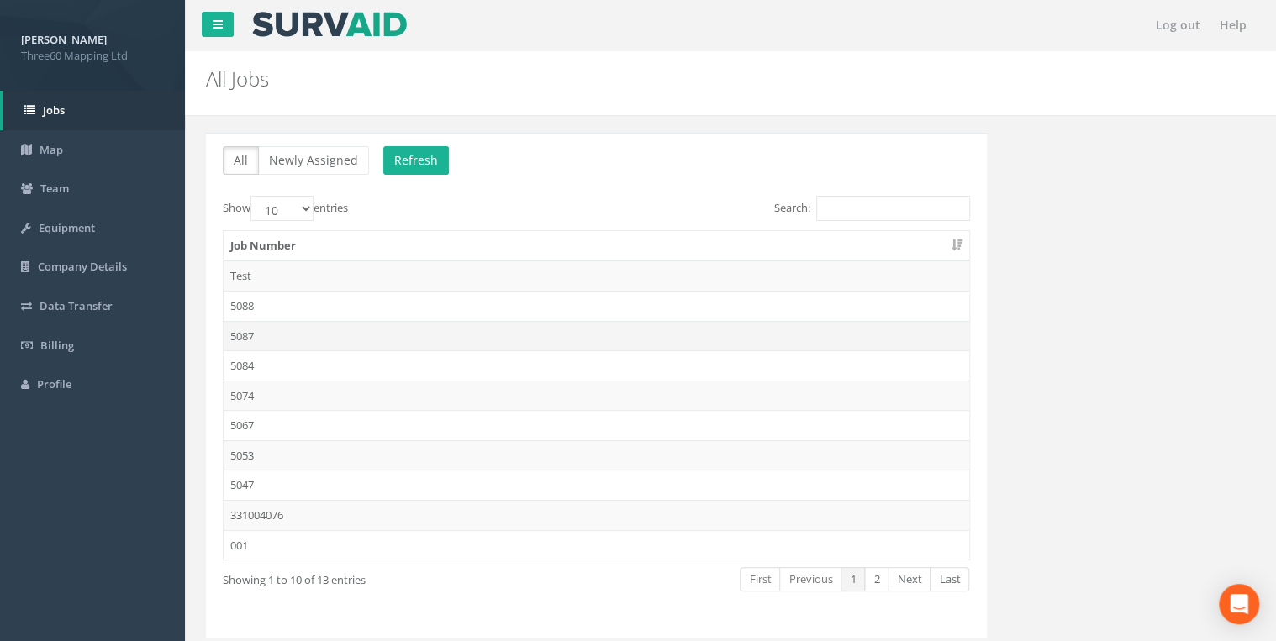
click at [253, 341] on td "5087" at bounding box center [596, 336] width 745 height 30
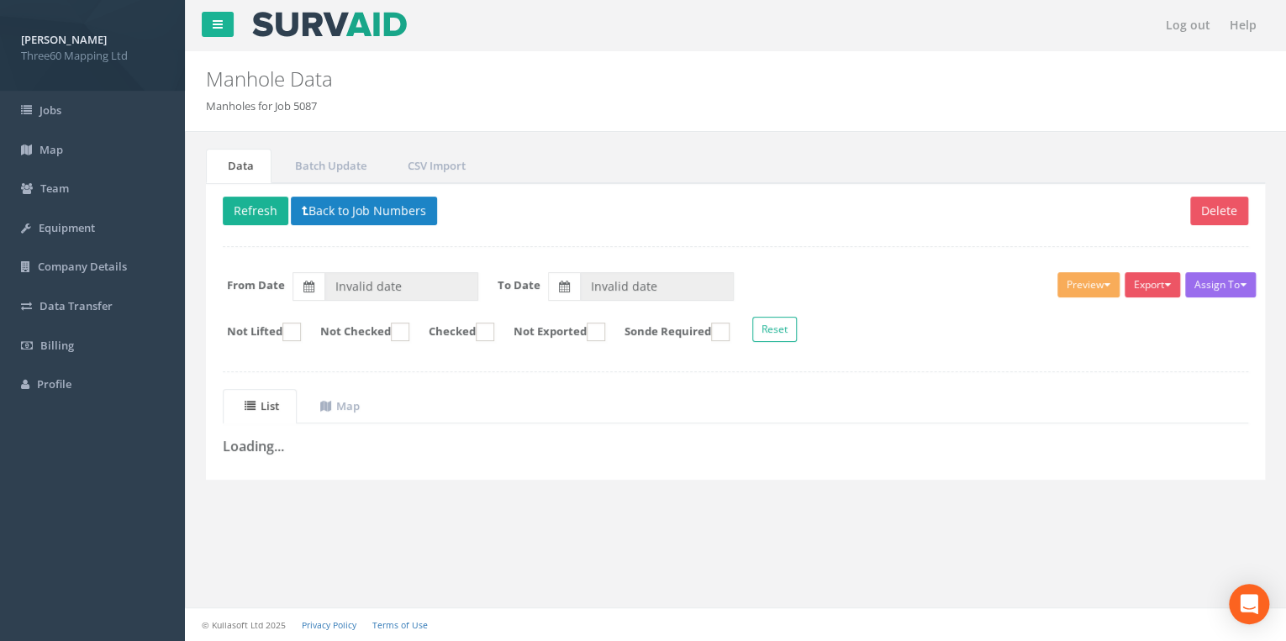
type input "[DATE]"
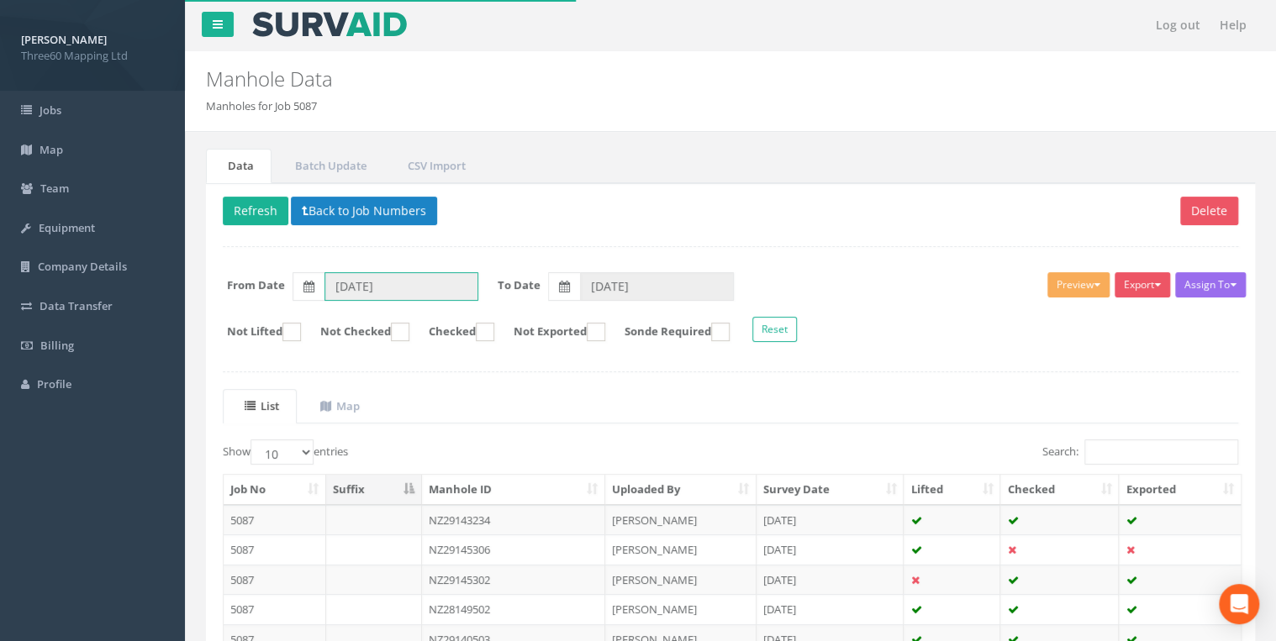
click at [356, 279] on input "[DATE]" at bounding box center [401, 286] width 154 height 29
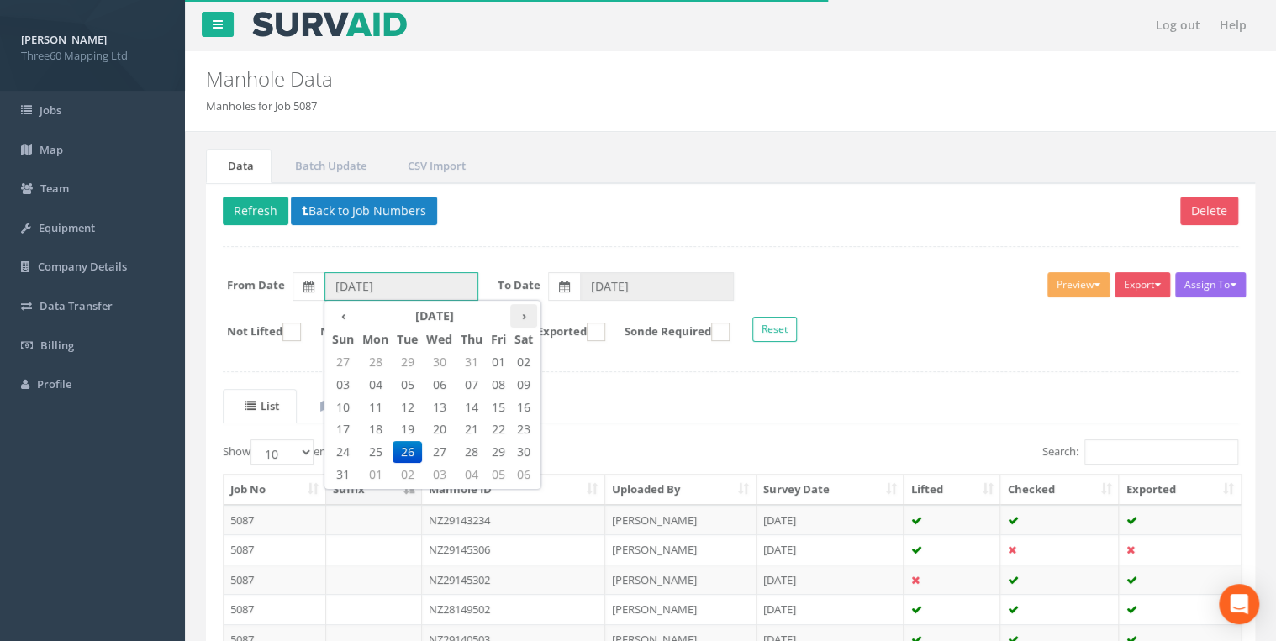
click at [517, 316] on th "›" at bounding box center [523, 316] width 27 height 24
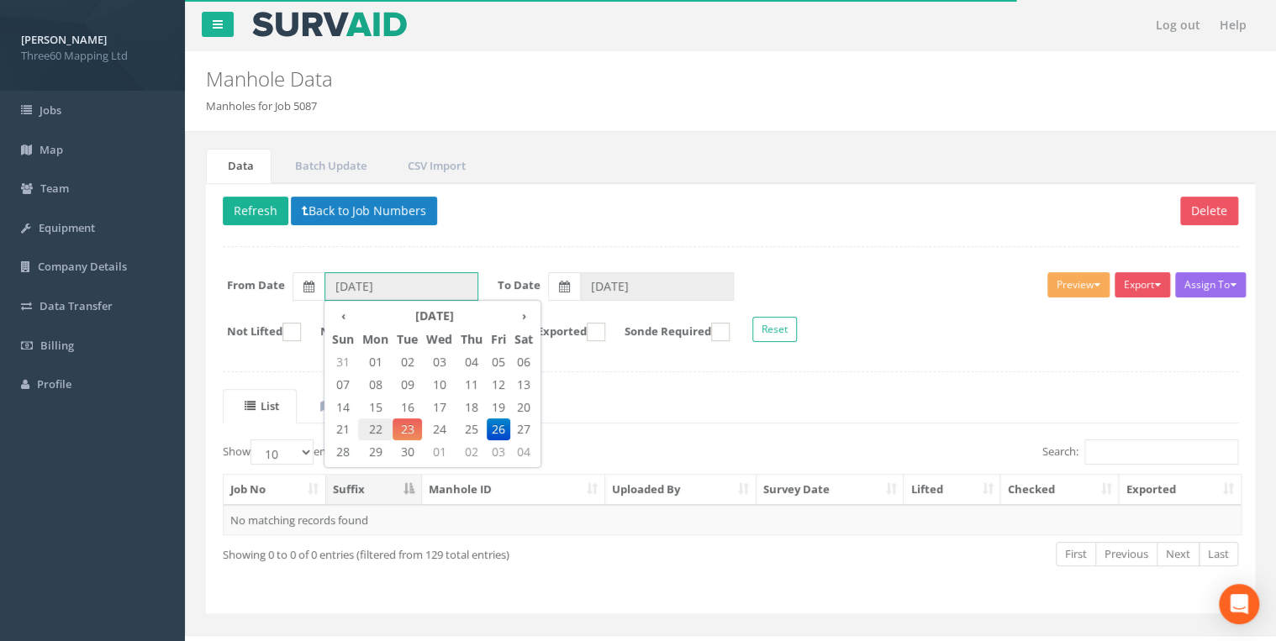
click at [376, 429] on span "22" at bounding box center [375, 429] width 34 height 22
type input "[DATE]"
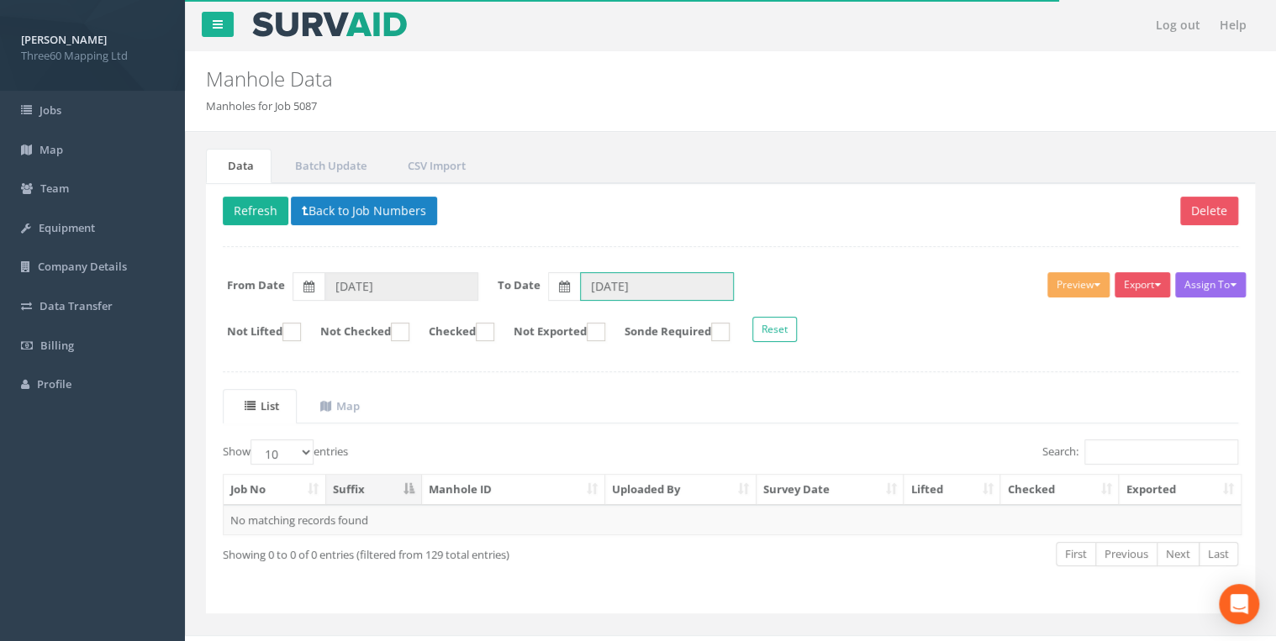
click at [623, 287] on input "[DATE]" at bounding box center [657, 286] width 154 height 29
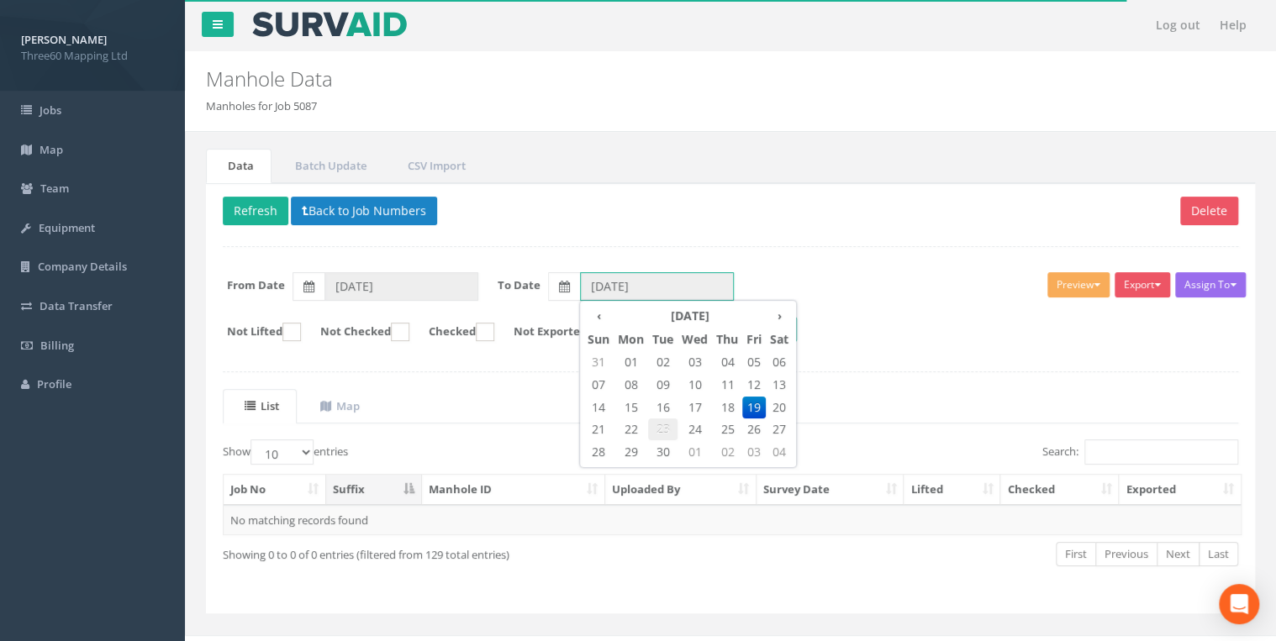
click at [669, 420] on span "23" at bounding box center [662, 429] width 29 height 22
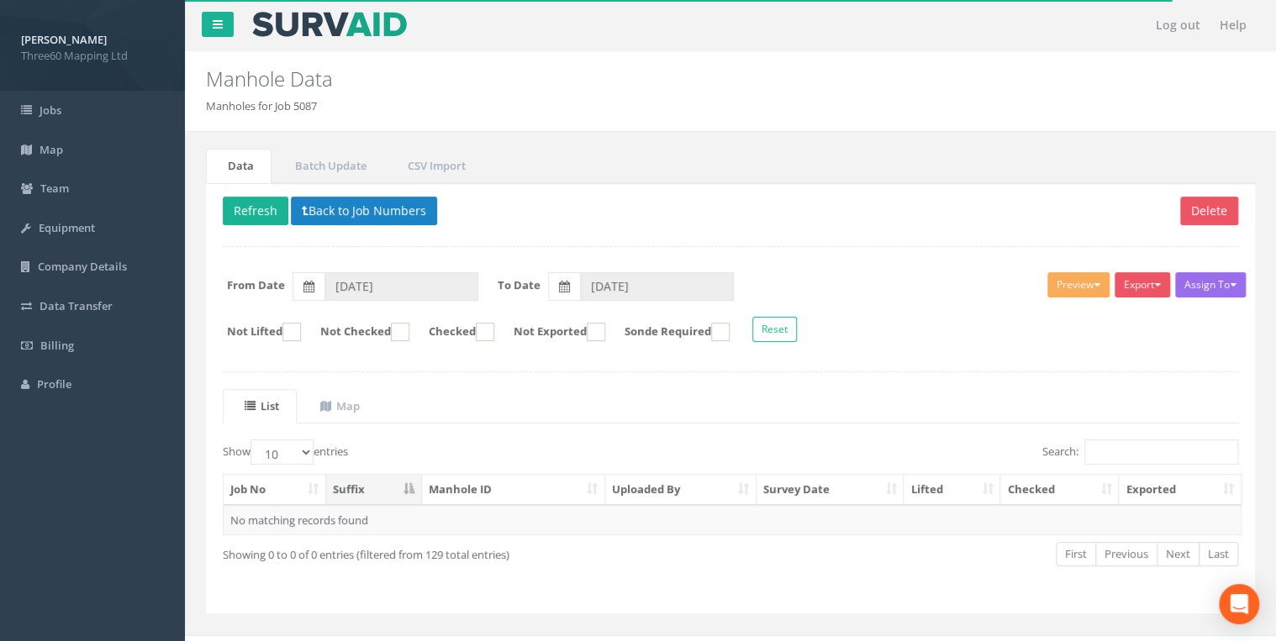
click at [529, 241] on div "Delete Refresh Back to Job Numbers Assign To No Companies Added Export 360 Manh…" at bounding box center [730, 398] width 1049 height 431
click at [250, 214] on button "Refresh" at bounding box center [256, 211] width 66 height 29
click at [387, 292] on input "[DATE]" at bounding box center [401, 286] width 154 height 29
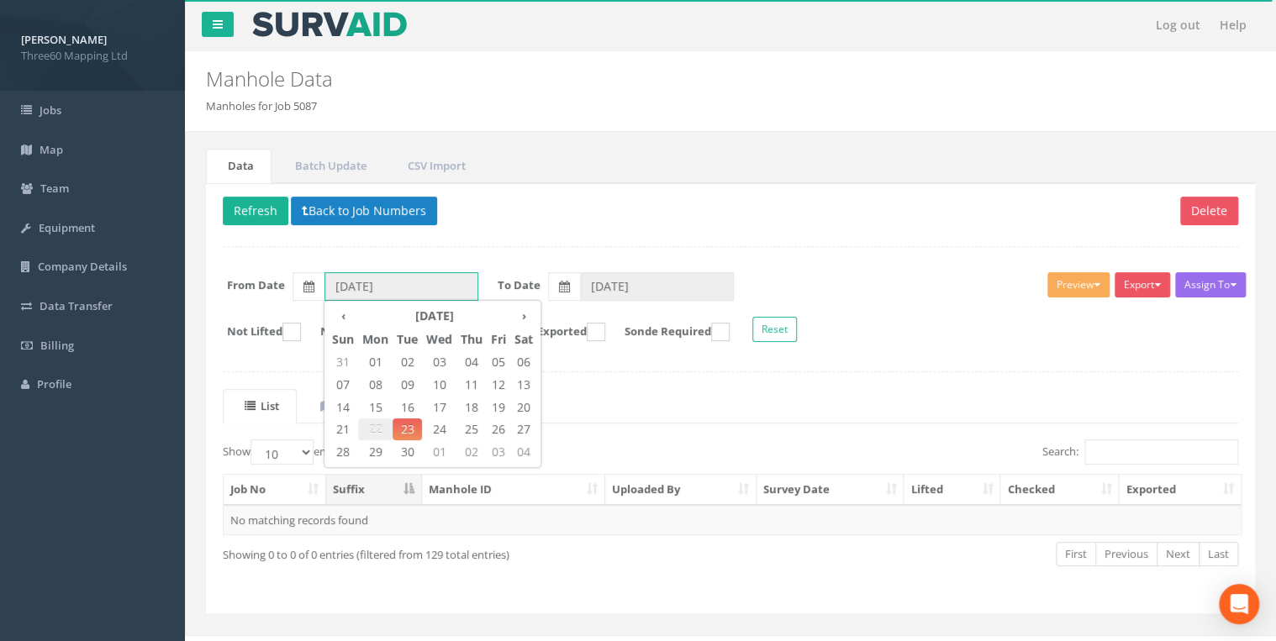
click at [366, 426] on span "22" at bounding box center [375, 429] width 34 height 22
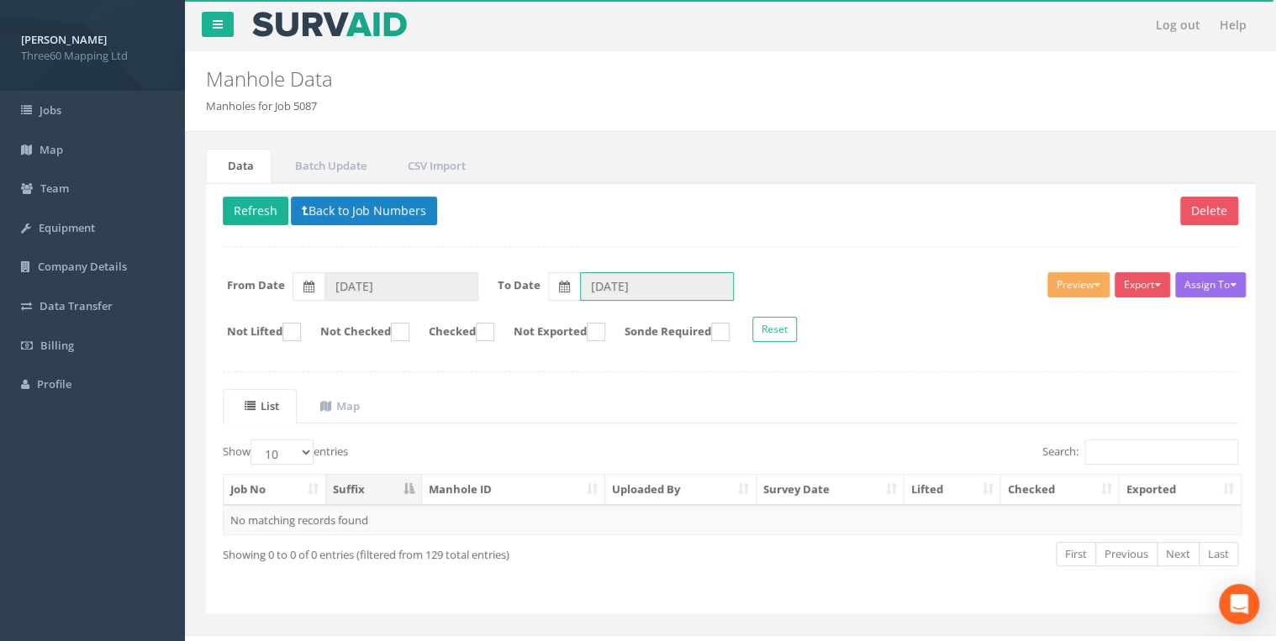
click at [612, 283] on input "[DATE]" at bounding box center [657, 286] width 154 height 29
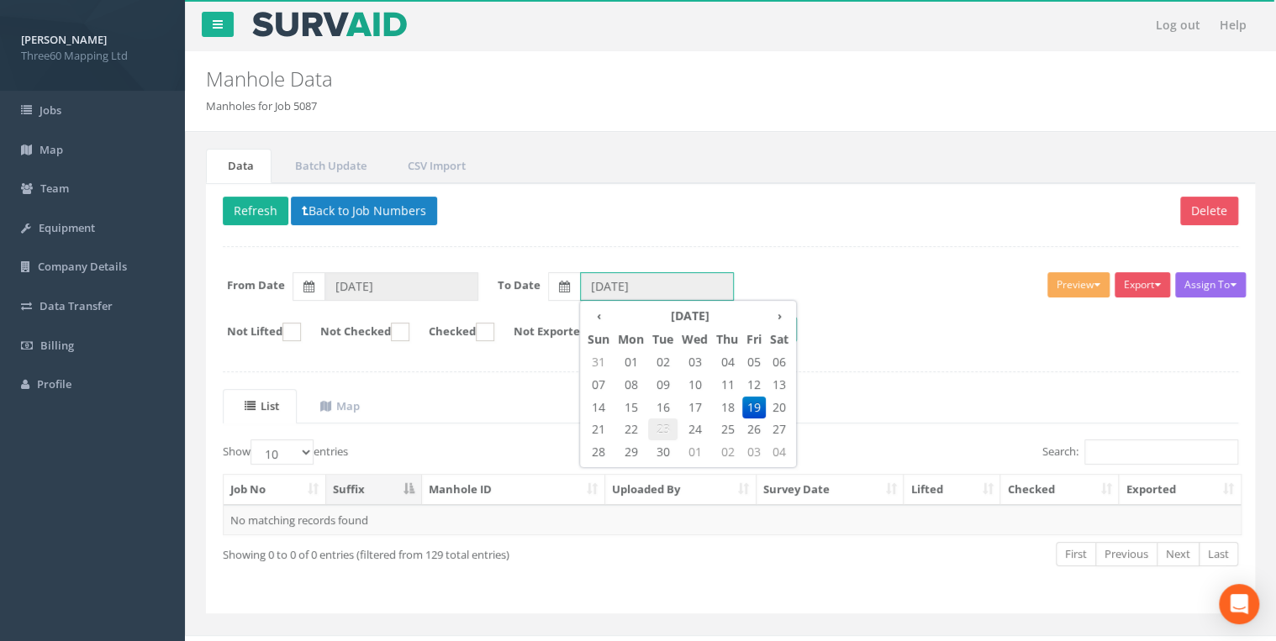
click at [671, 425] on span "23" at bounding box center [662, 429] width 29 height 22
type input "[DATE]"
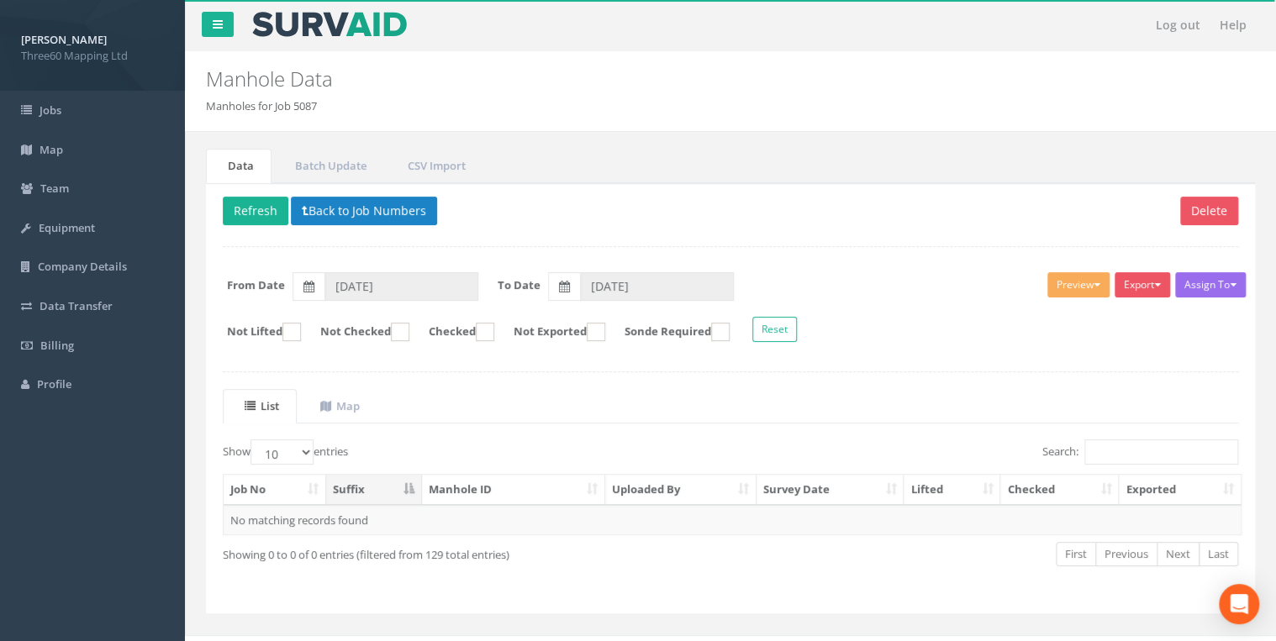
click at [582, 242] on div "Delete Refresh Back to Job Numbers Assign To No Companies Added Export 360 Manh…" at bounding box center [730, 398] width 1049 height 431
